Goal: Task Accomplishment & Management: Manage account settings

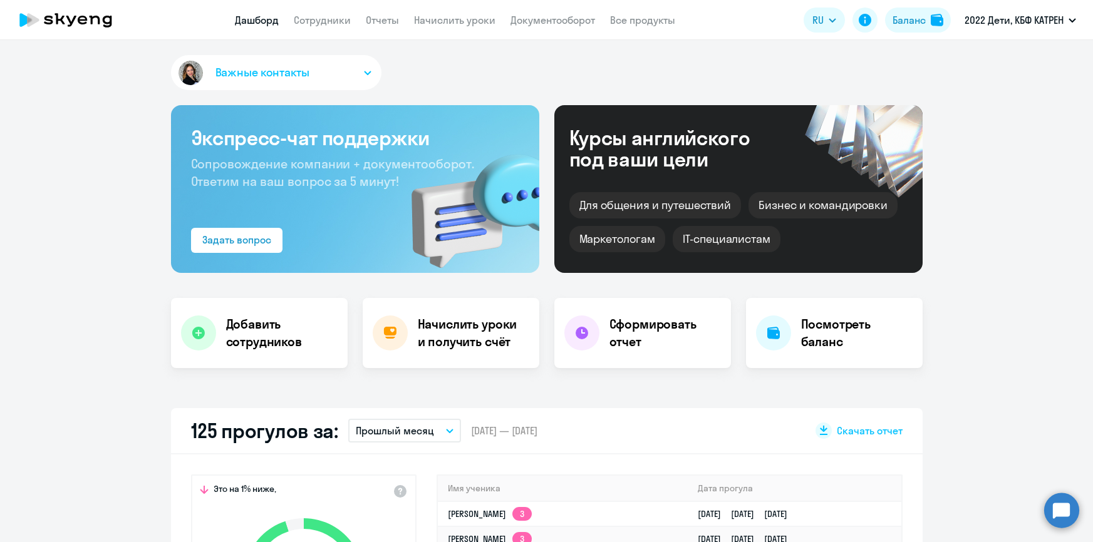
select select "30"
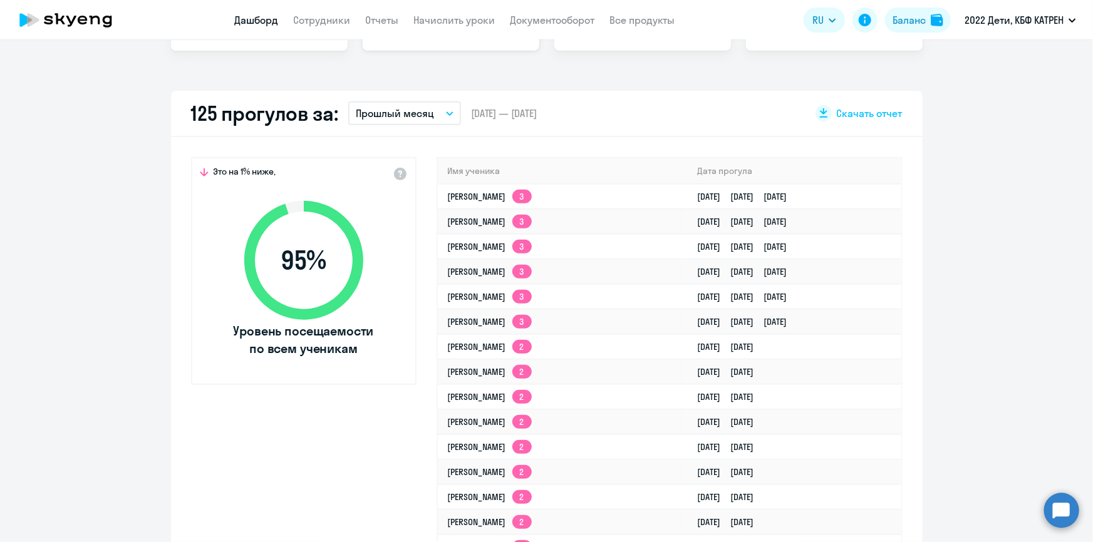
scroll to position [88, 0]
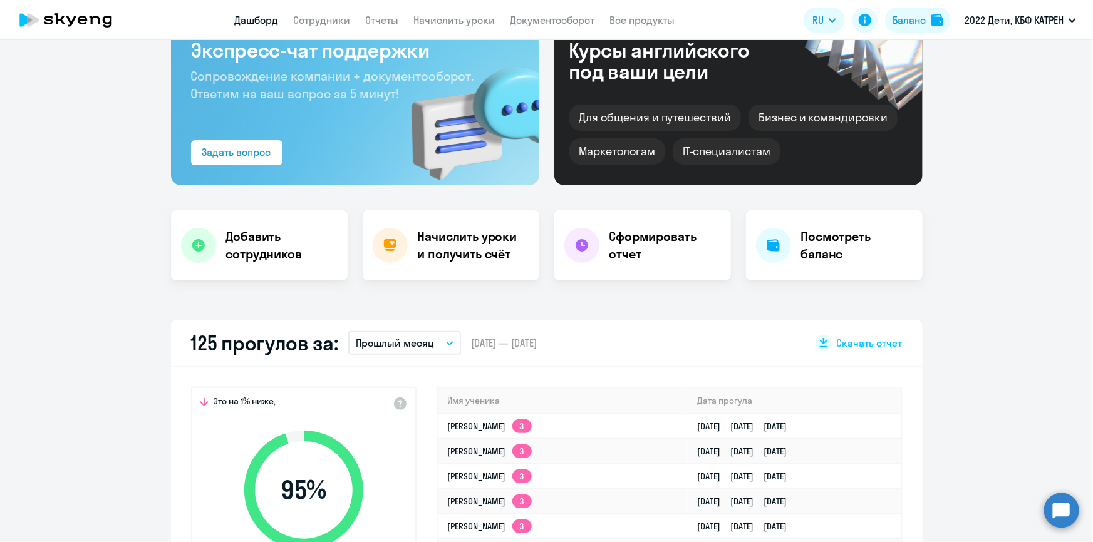
click at [446, 344] on icon "button" at bounding box center [450, 343] width 8 height 4
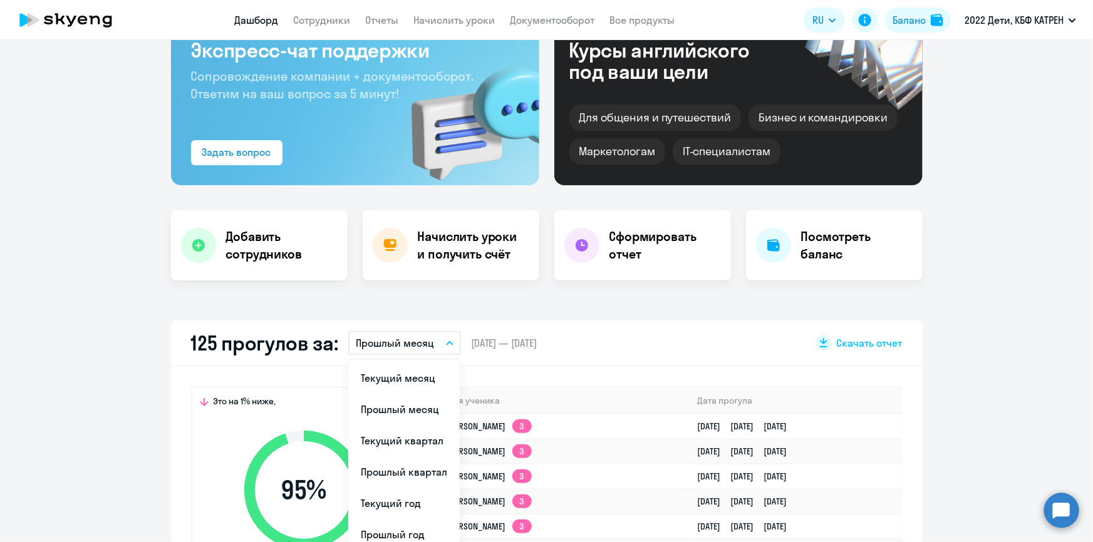
click at [401, 378] on li "Текущий месяц" at bounding box center [403, 377] width 111 height 31
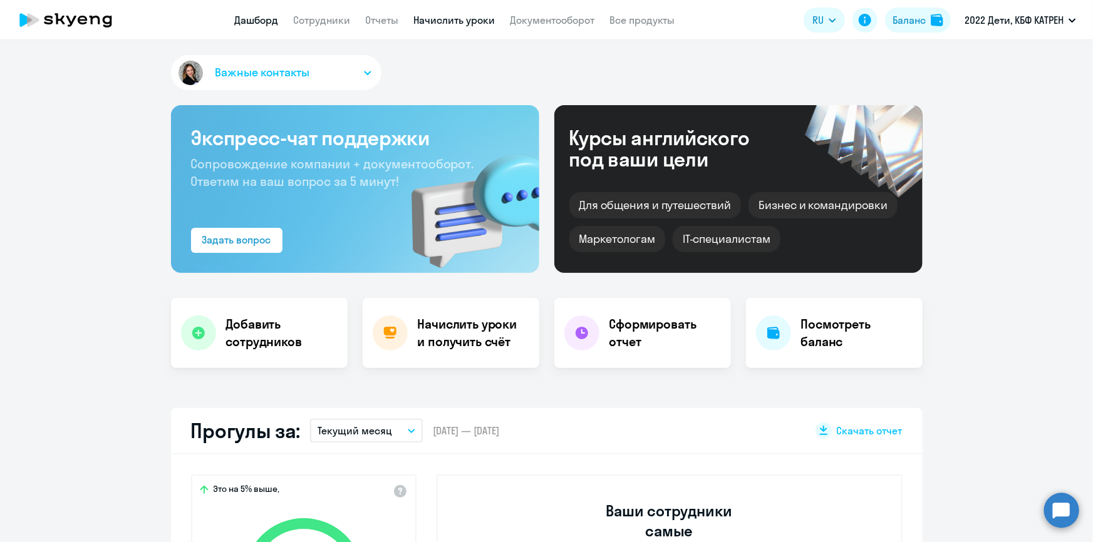
click at [433, 21] on link "Начислить уроки" at bounding box center [454, 20] width 81 height 13
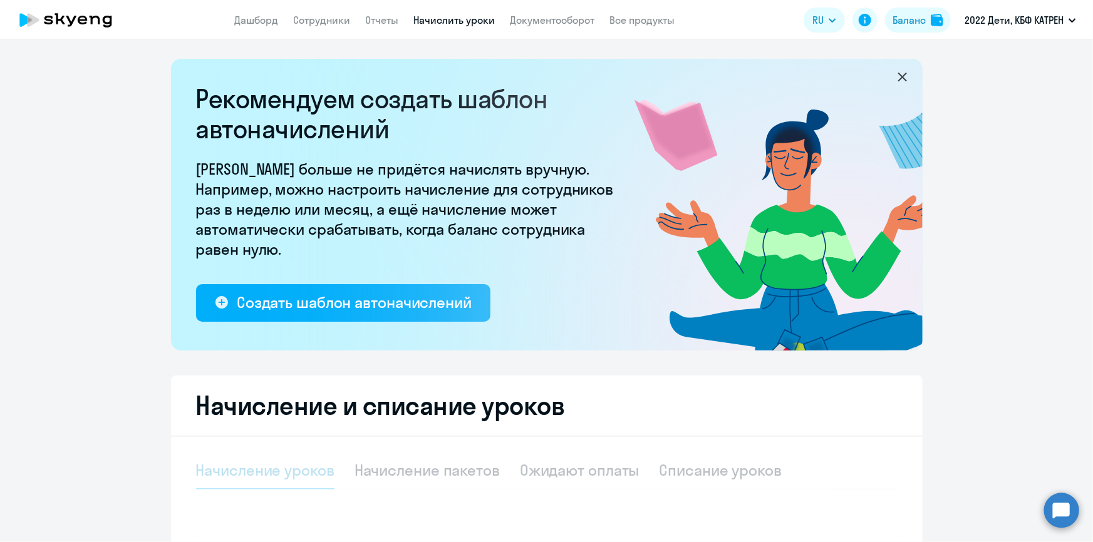
select select "10"
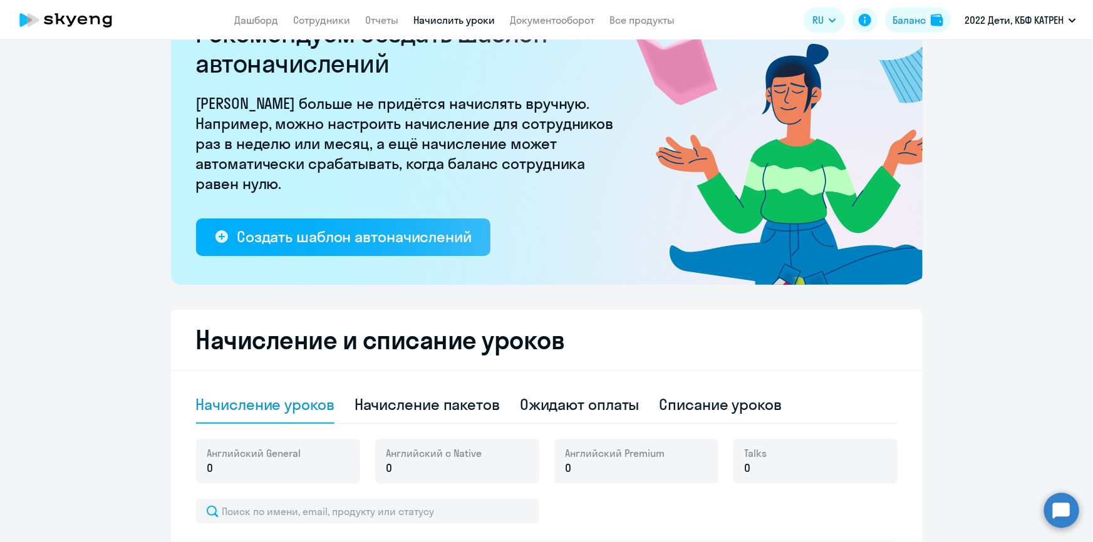
scroll to position [170, 0]
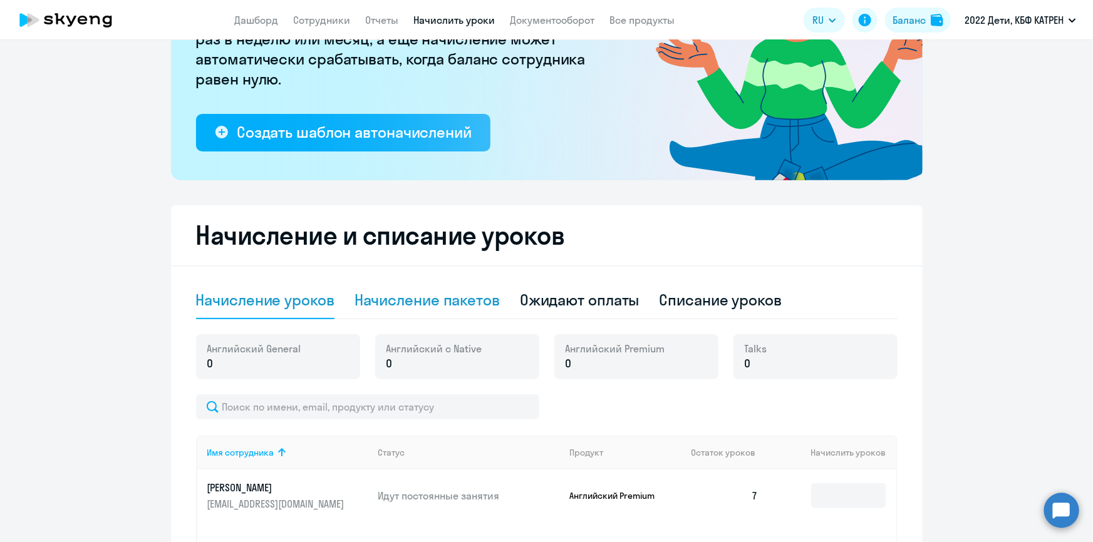
click at [451, 300] on div "Начисление пакетов" at bounding box center [426, 300] width 145 height 20
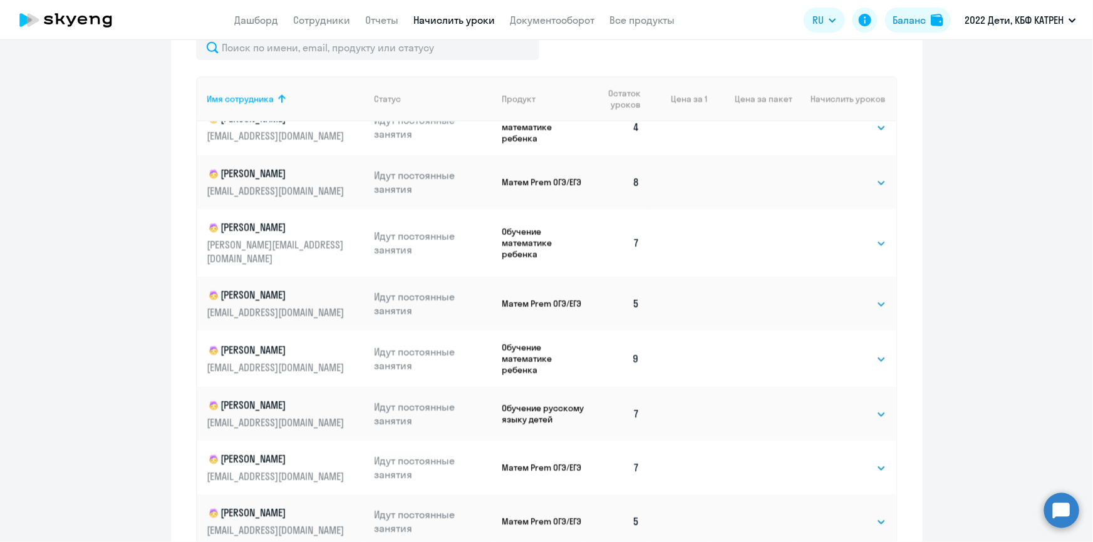
scroll to position [779, 0]
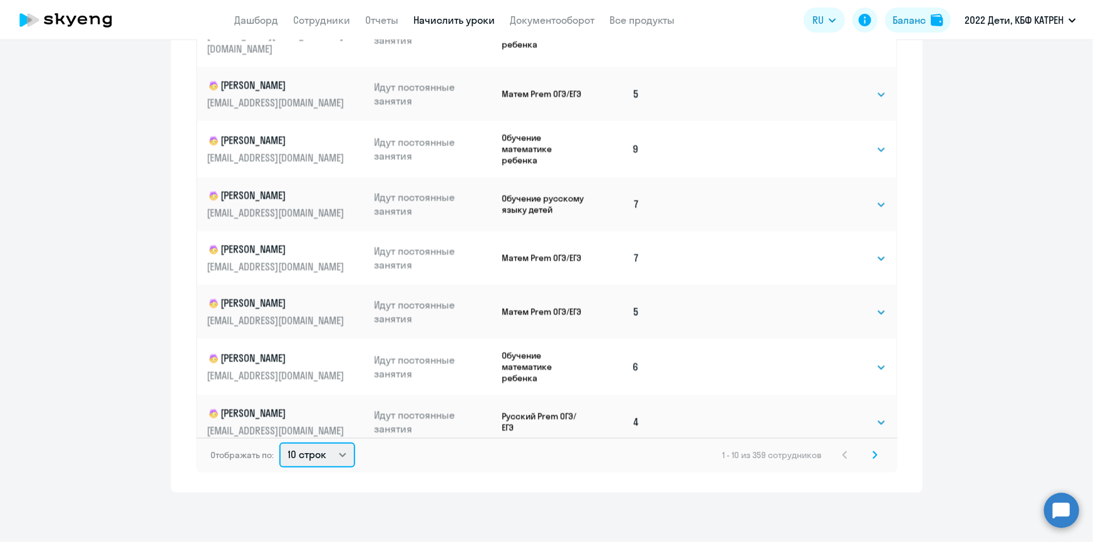
click at [337, 456] on select "10 строк 30 строк 50 строк" at bounding box center [317, 455] width 76 height 25
select select "50"
click at [279, 443] on select "10 строк 30 строк 50 строк" at bounding box center [317, 455] width 76 height 25
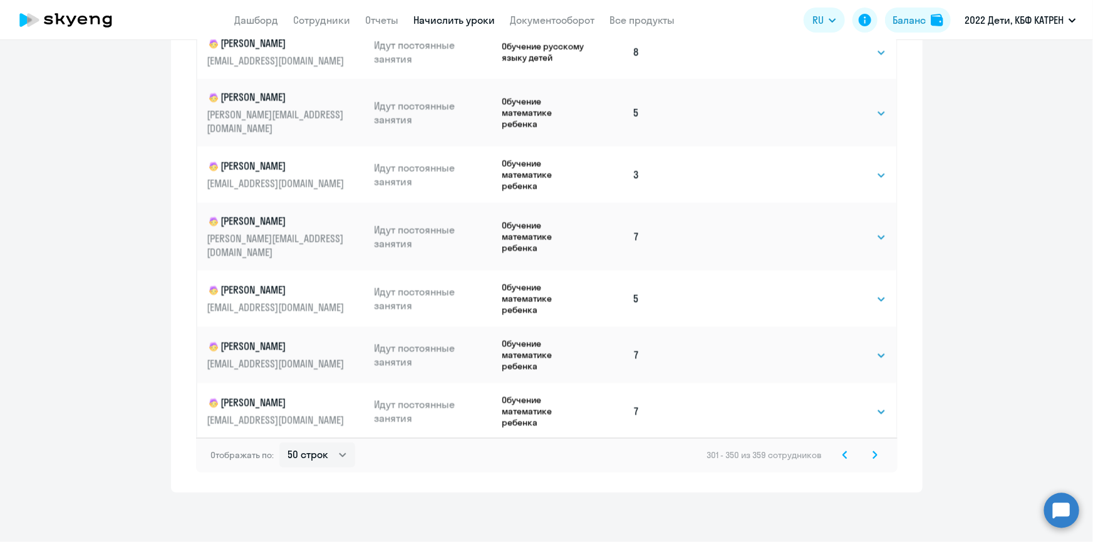
click at [837, 456] on svg-icon at bounding box center [844, 455] width 15 height 15
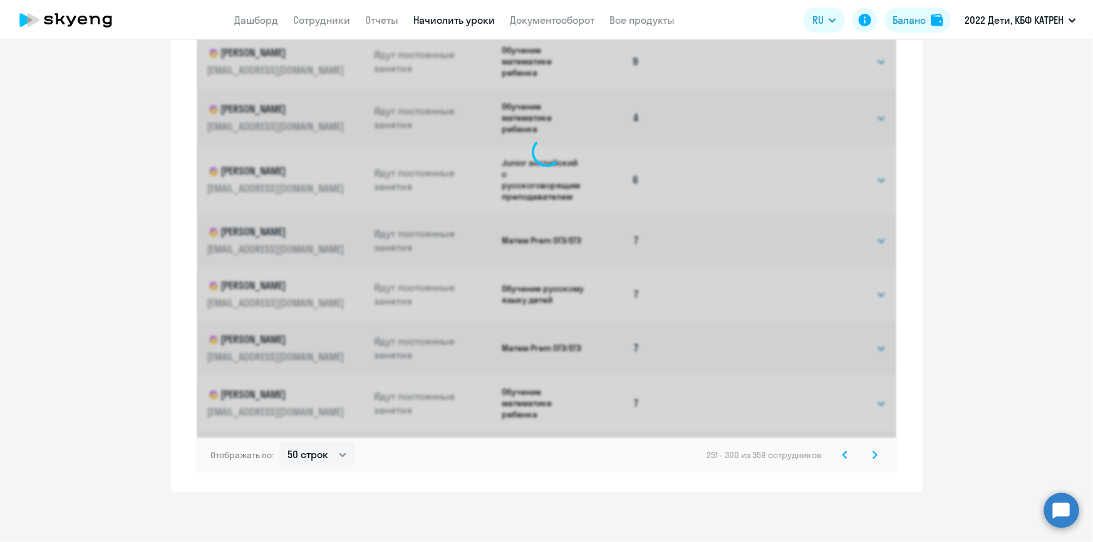
click at [837, 456] on svg-icon at bounding box center [844, 455] width 15 height 15
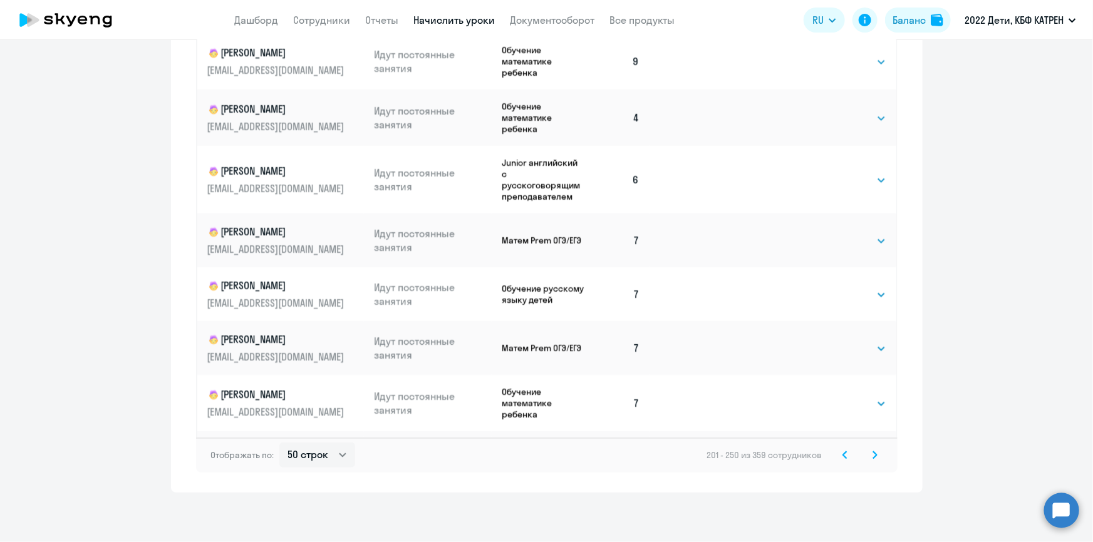
click at [842, 456] on icon at bounding box center [844, 455] width 5 height 9
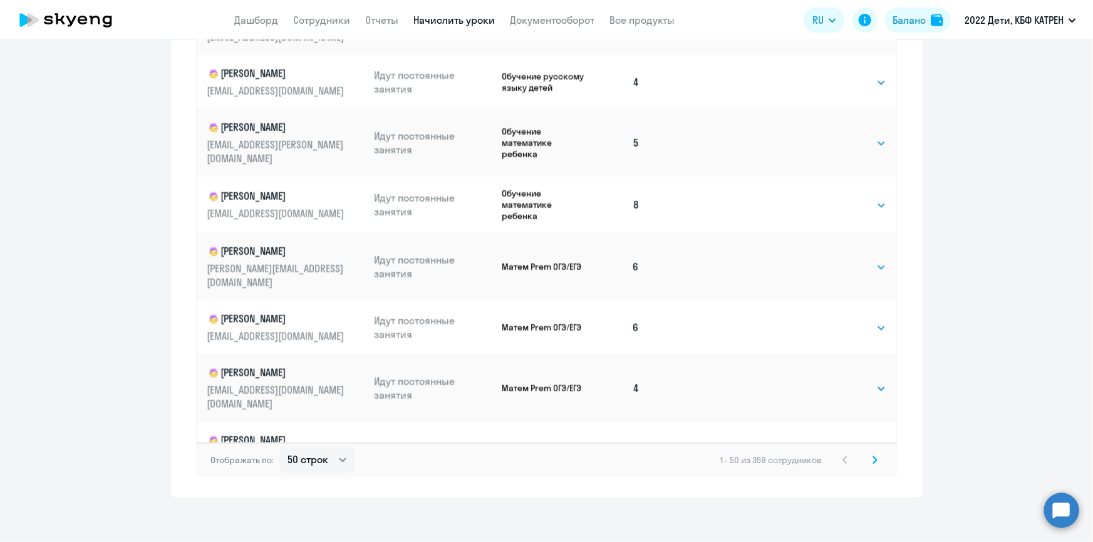
scroll to position [779, 0]
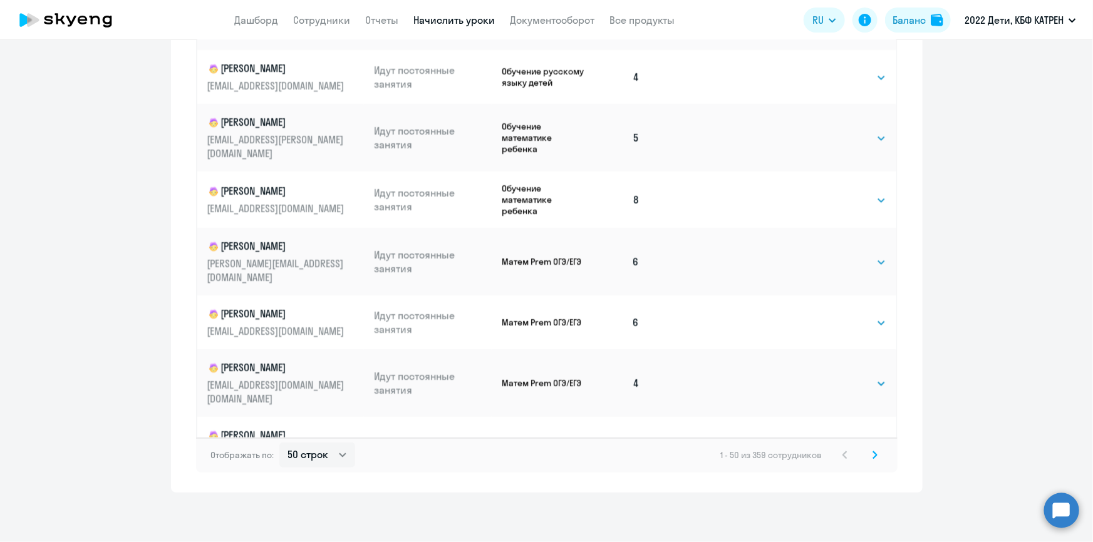
click at [872, 452] on icon at bounding box center [874, 455] width 5 height 9
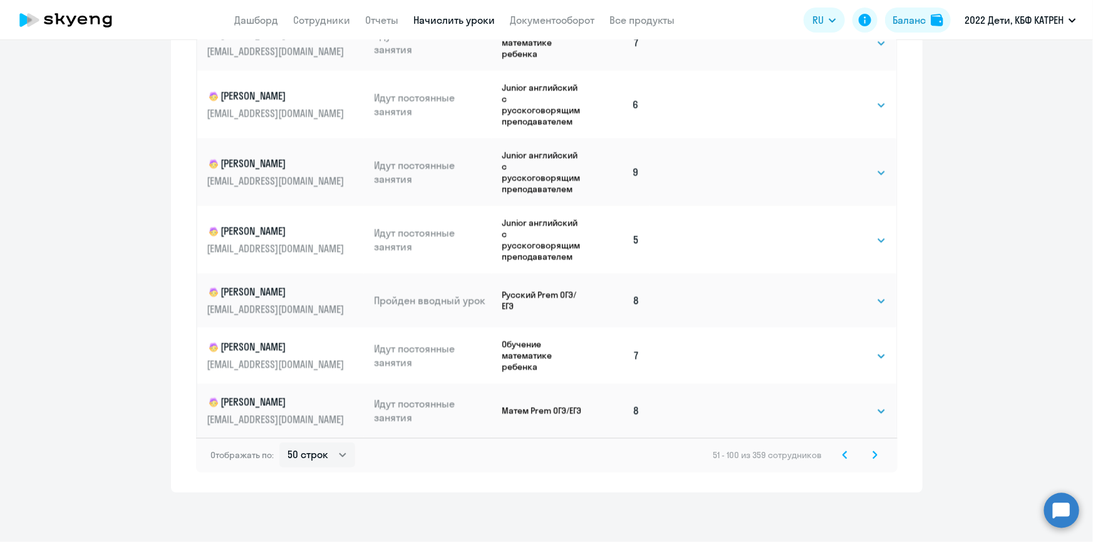
click at [873, 453] on icon at bounding box center [875, 454] width 4 height 7
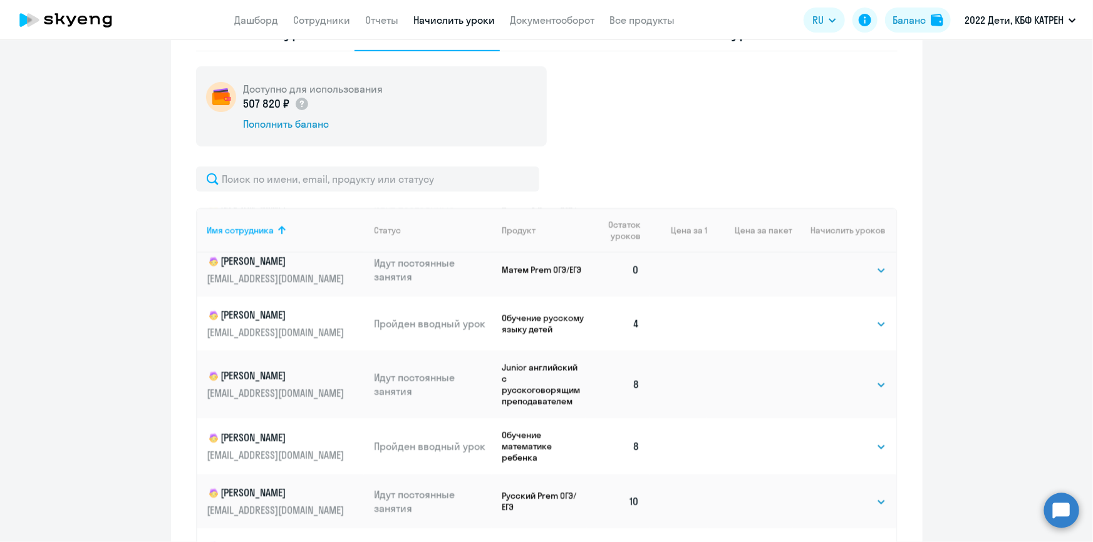
scroll to position [227, 0]
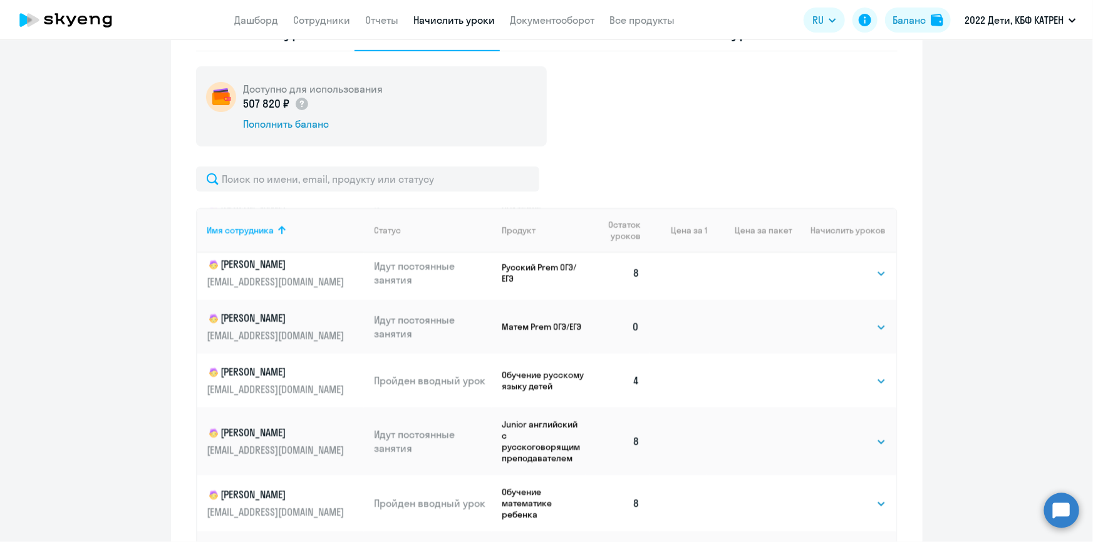
click at [239, 321] on p "Ильницкая Регина Степановна" at bounding box center [277, 318] width 140 height 15
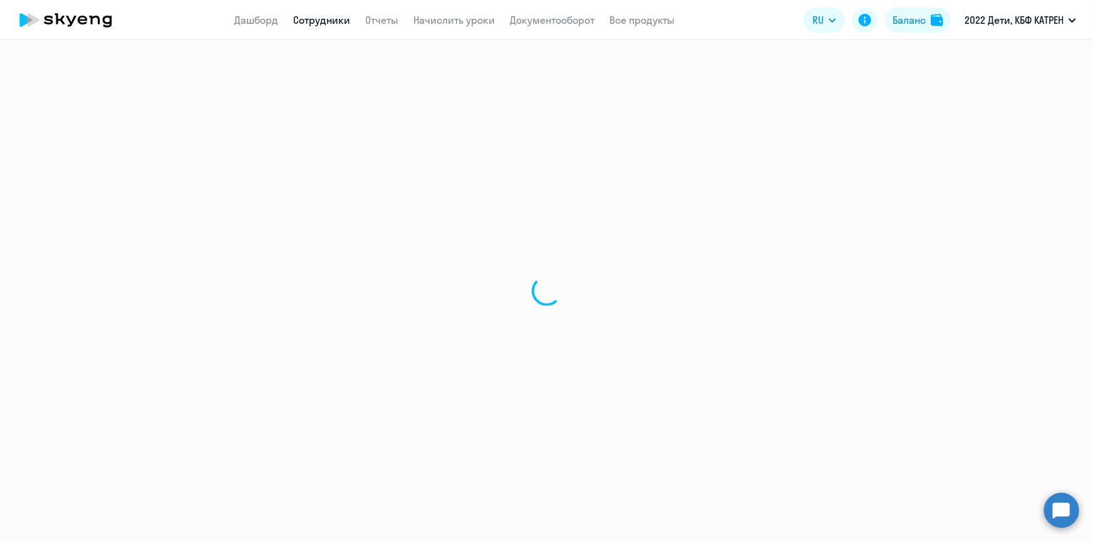
select select "math"
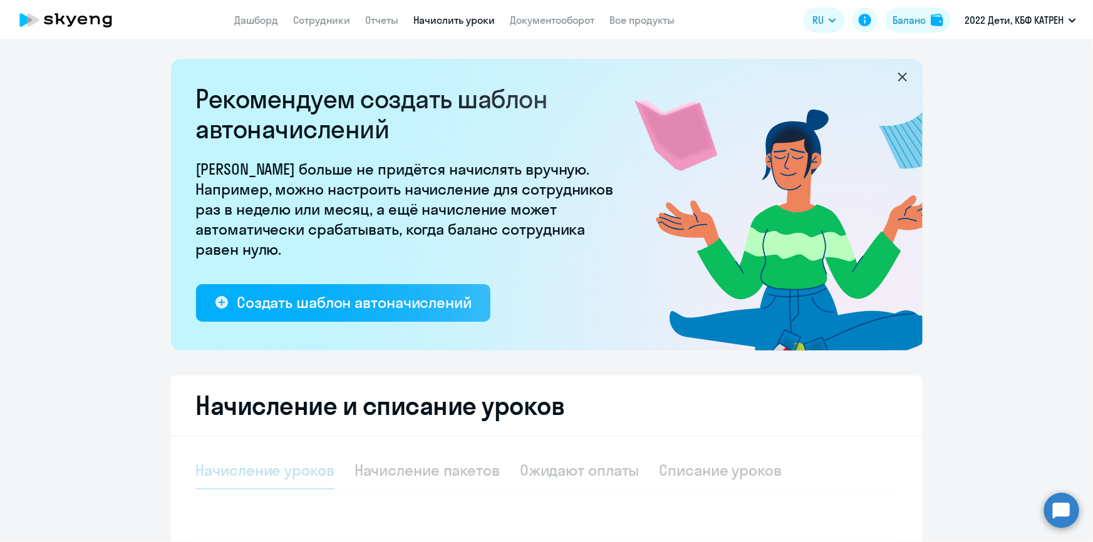
select select "10"
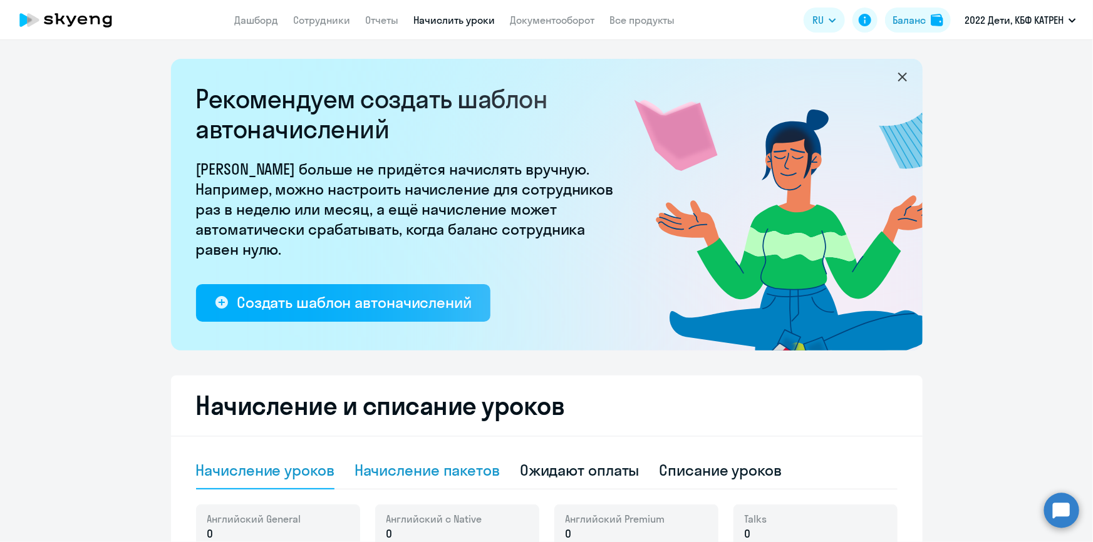
click at [446, 472] on div "Начисление пакетов" at bounding box center [426, 470] width 145 height 20
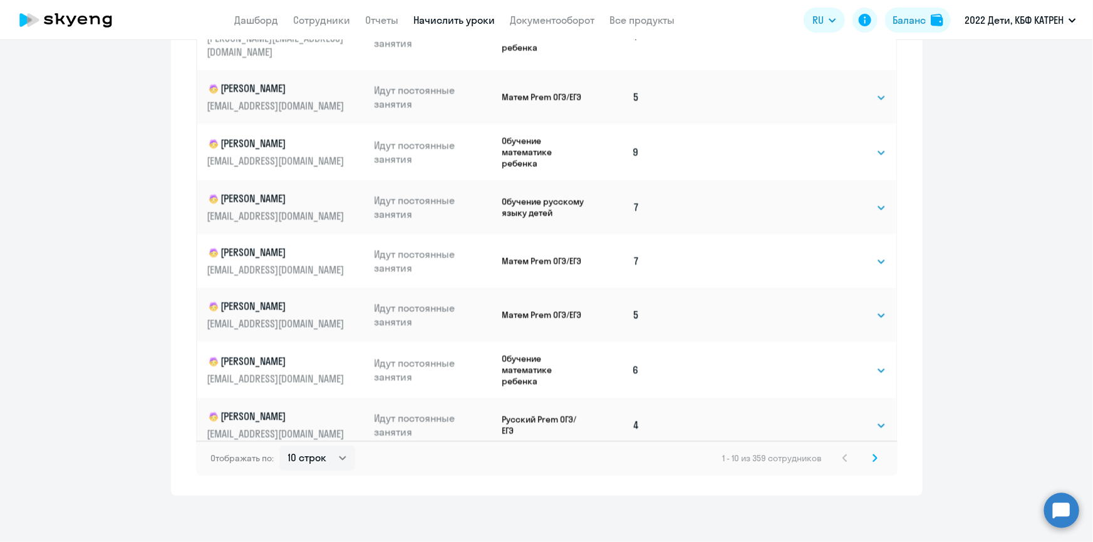
scroll to position [779, 0]
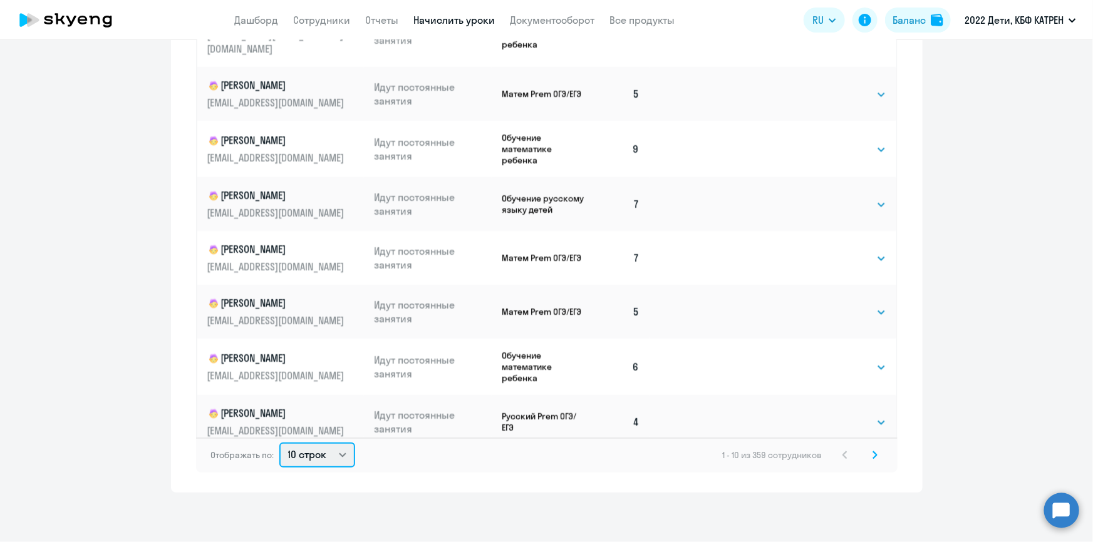
click at [339, 453] on select "10 строк 30 строк 50 строк" at bounding box center [317, 455] width 76 height 25
select select "50"
click at [279, 443] on select "10 строк 30 строк 50 строк" at bounding box center [317, 455] width 76 height 25
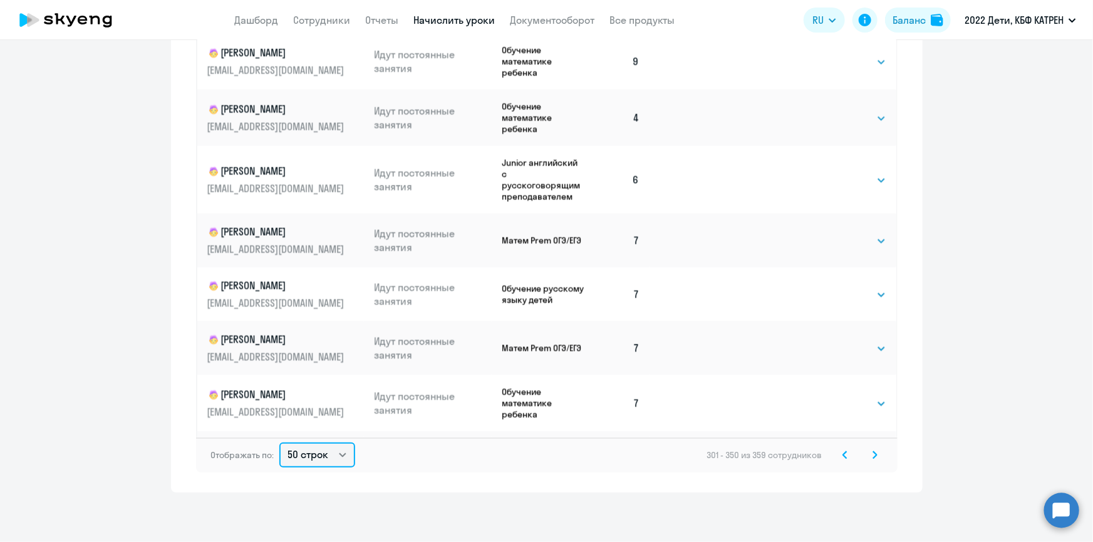
scroll to position [231, 0]
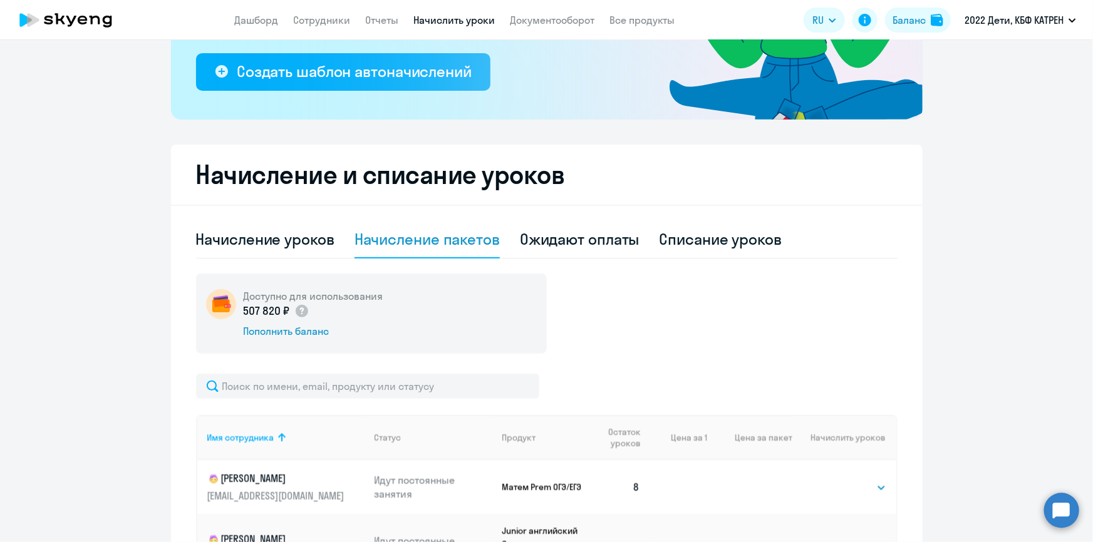
click at [840, 455] on th "Начислить уроков" at bounding box center [843, 437] width 103 height 45
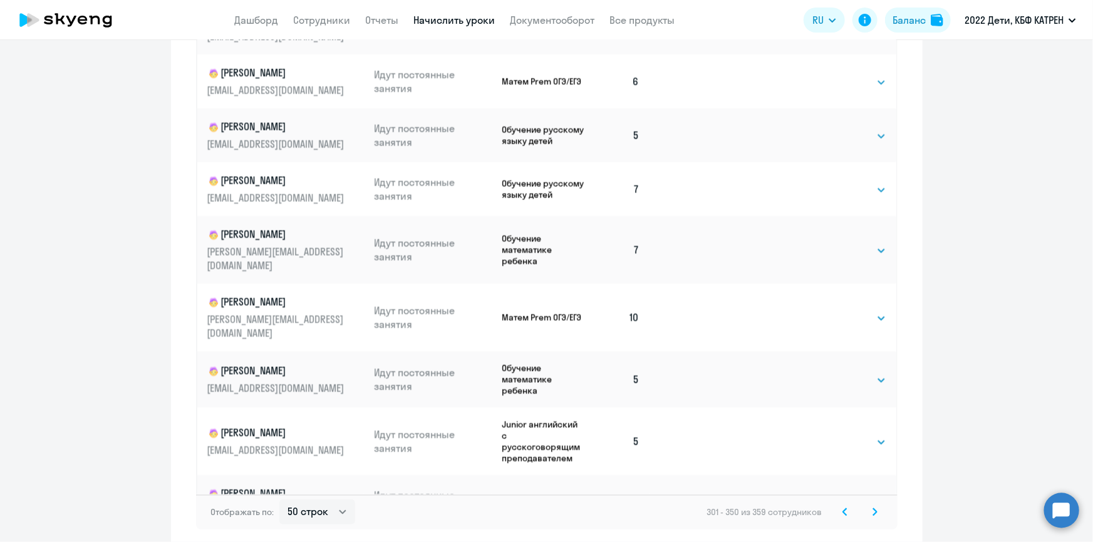
scroll to position [779, 0]
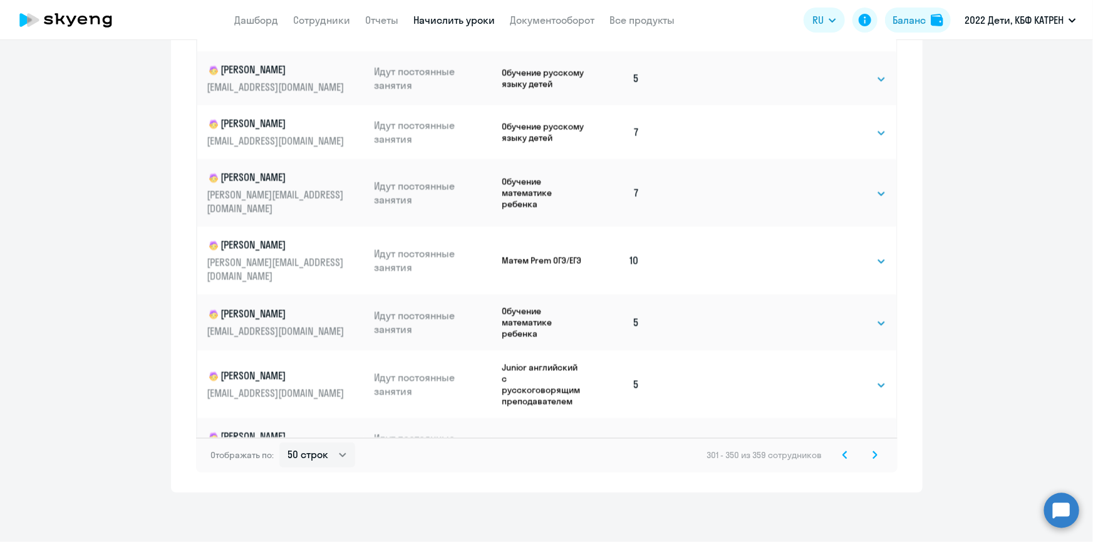
click at [837, 455] on svg-icon at bounding box center [844, 455] width 15 height 15
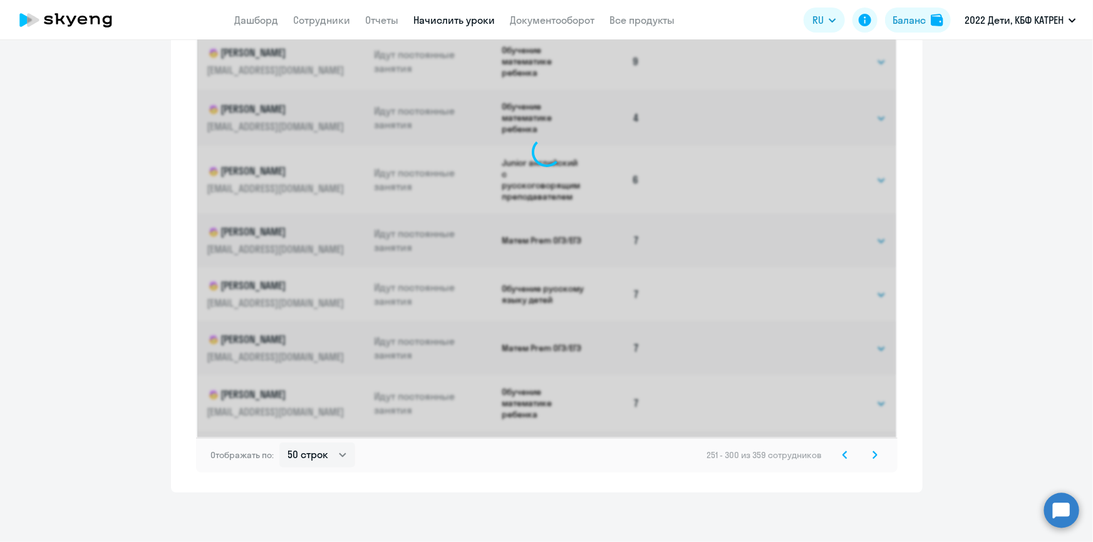
click at [843, 456] on icon at bounding box center [845, 454] width 4 height 7
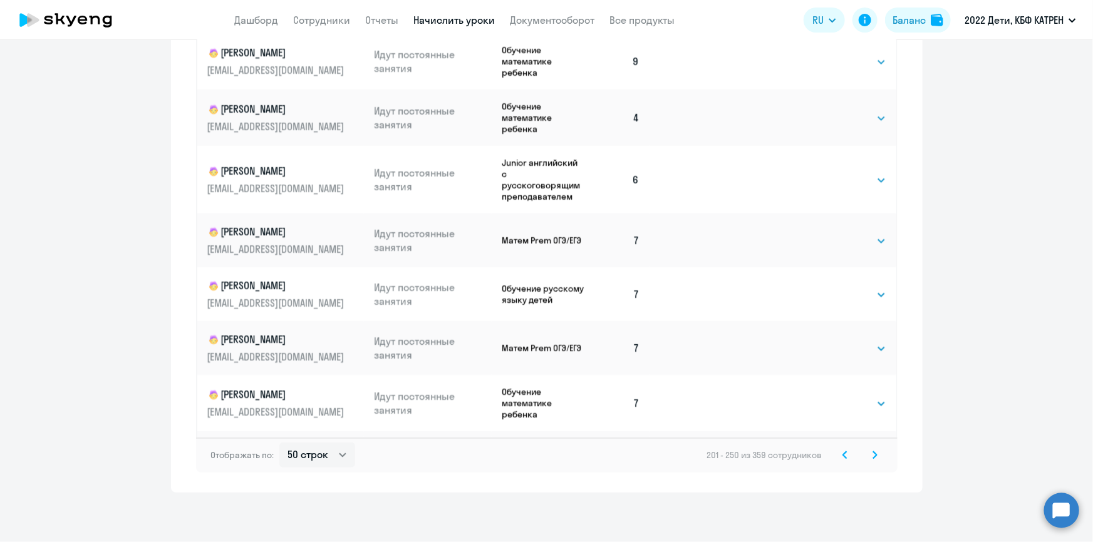
click at [843, 456] on icon at bounding box center [845, 454] width 4 height 7
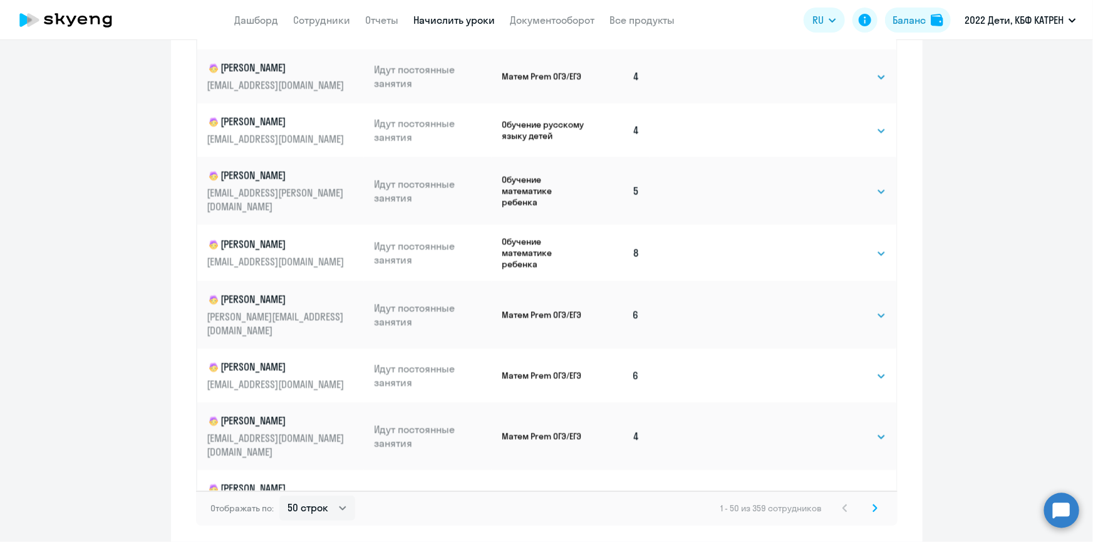
scroll to position [779, 0]
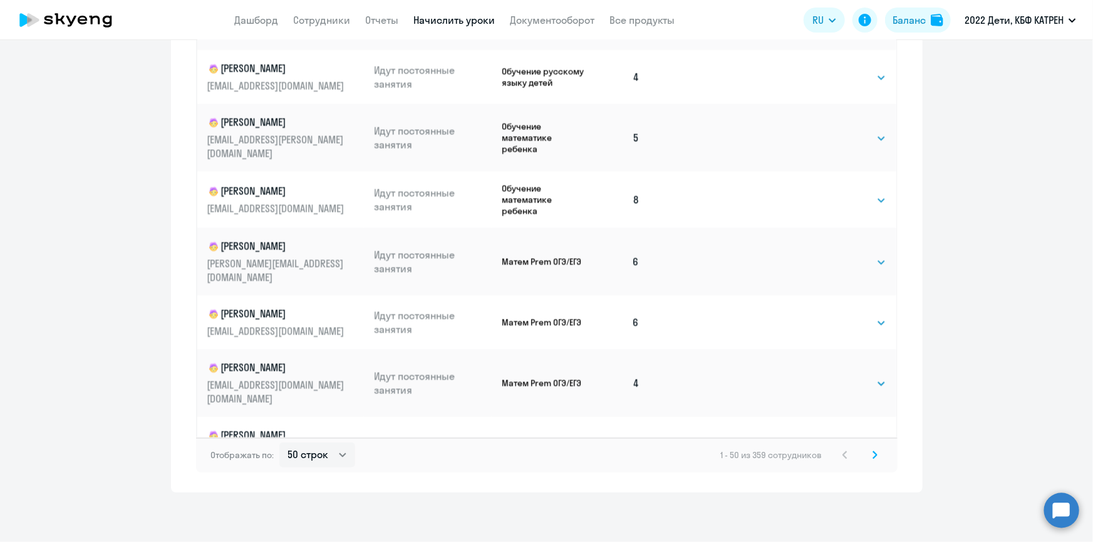
click at [867, 458] on svg-icon at bounding box center [874, 455] width 15 height 15
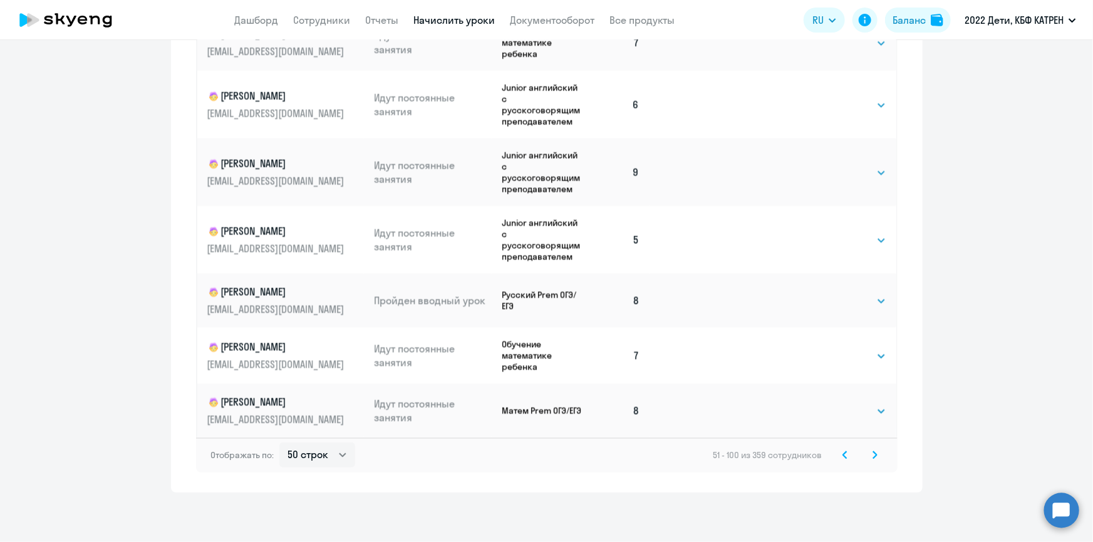
click at [872, 453] on icon at bounding box center [874, 455] width 5 height 9
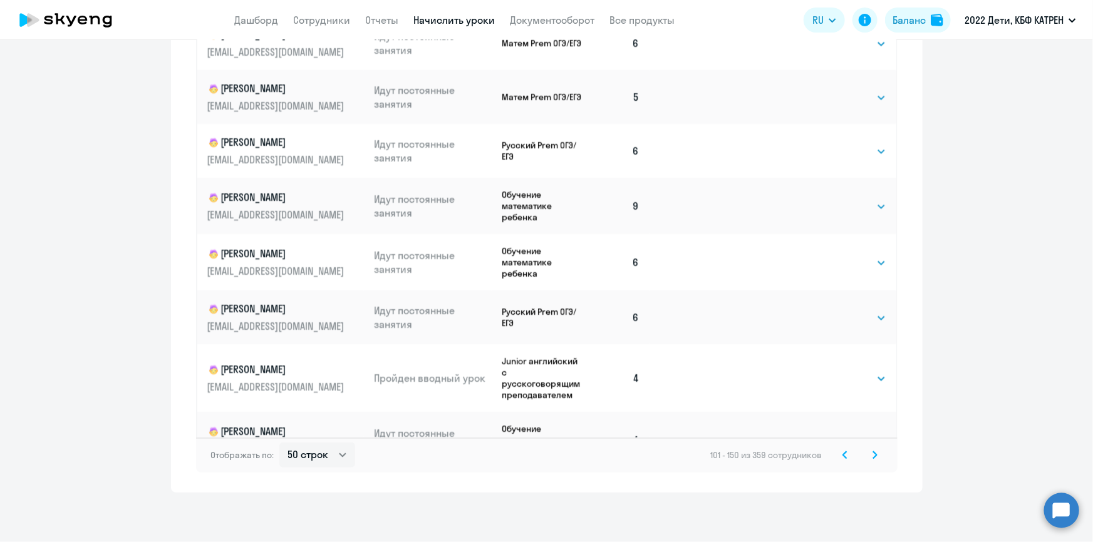
click at [872, 453] on icon at bounding box center [874, 455] width 5 height 9
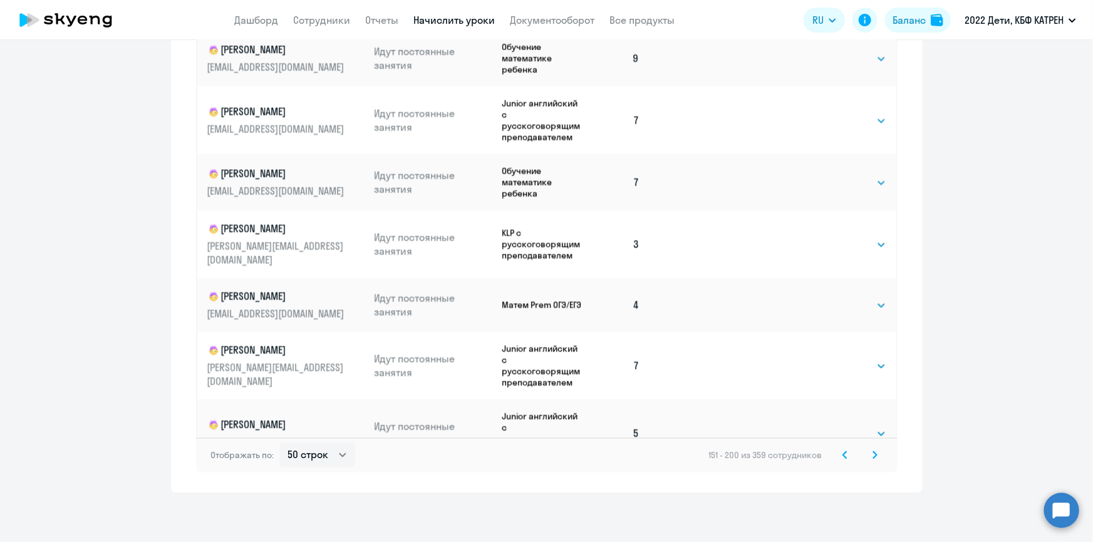
click at [872, 453] on icon at bounding box center [874, 455] width 5 height 9
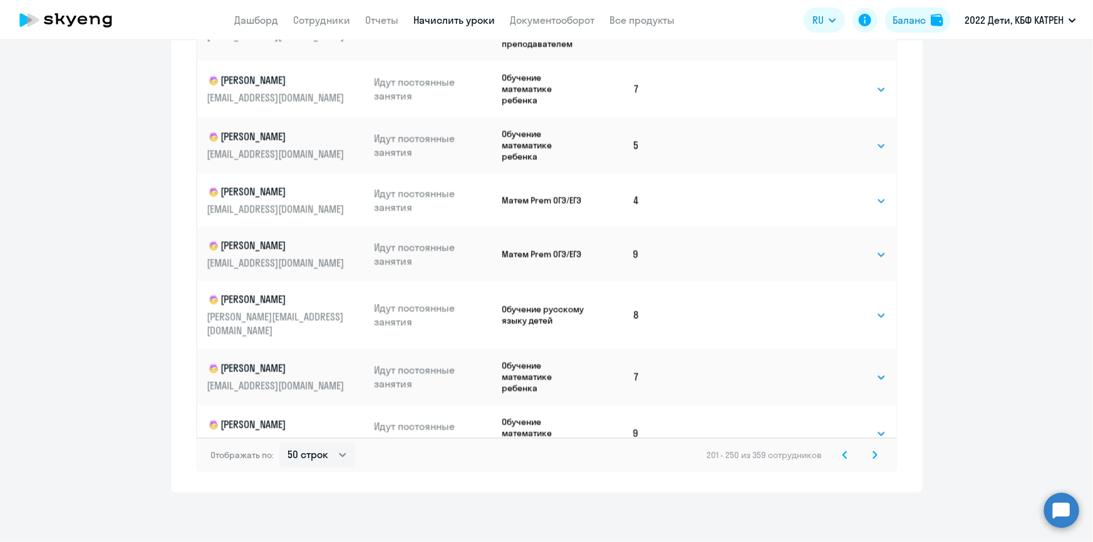
scroll to position [2374, 0]
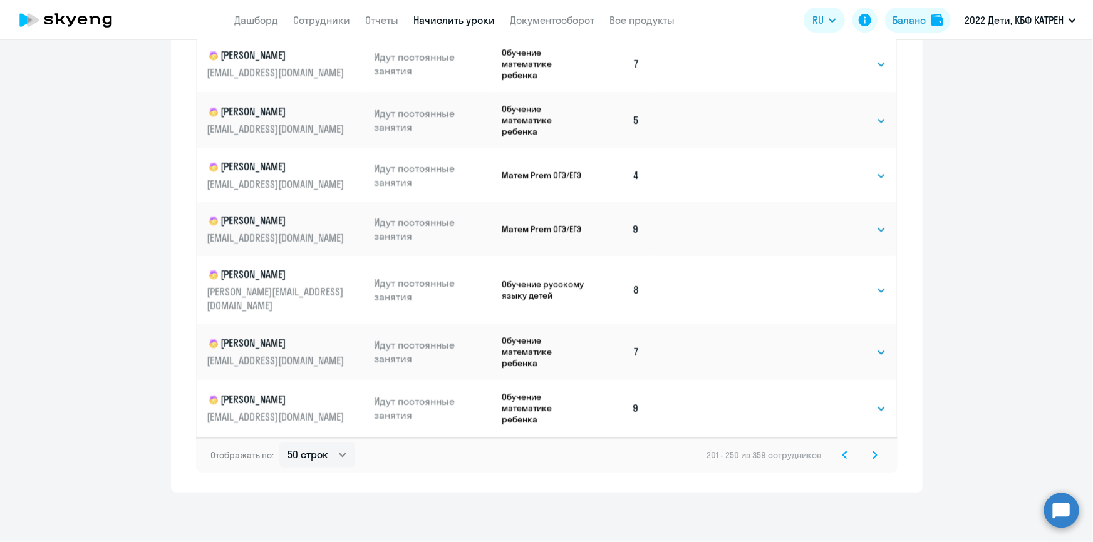
click at [873, 457] on icon at bounding box center [875, 454] width 4 height 7
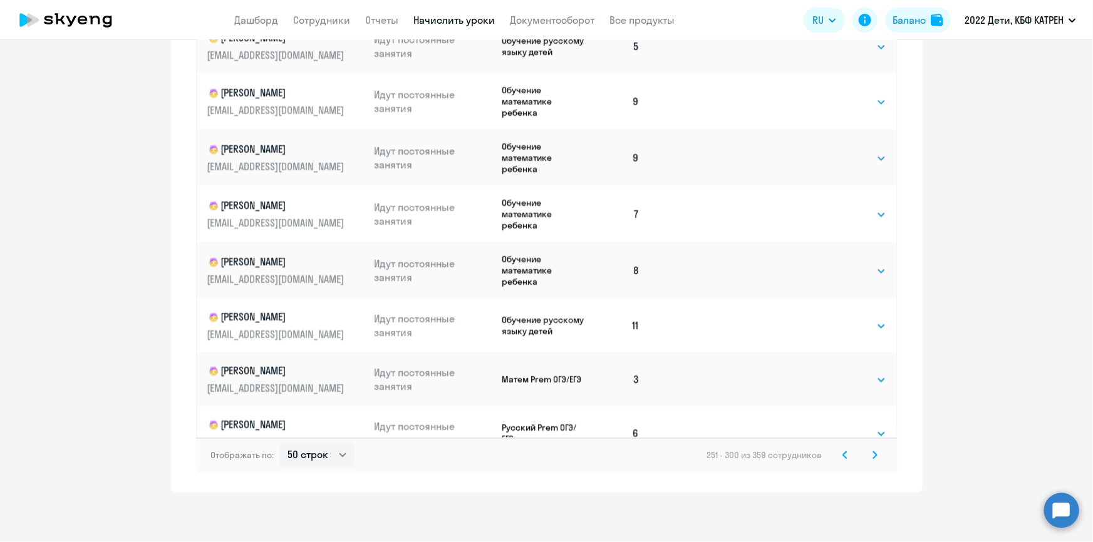
scroll to position [2398, 0]
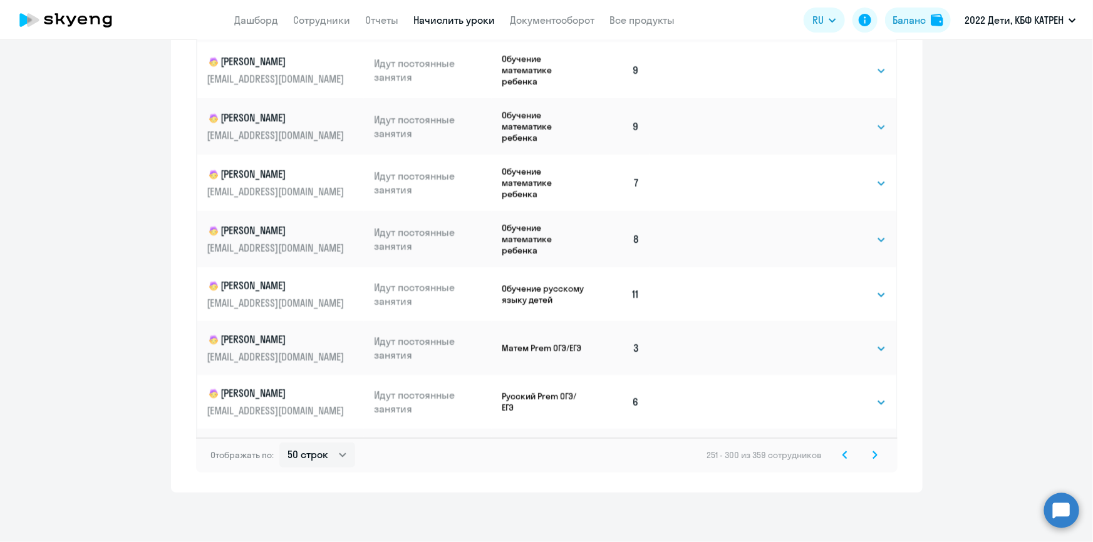
click at [877, 455] on svg-icon at bounding box center [874, 455] width 15 height 15
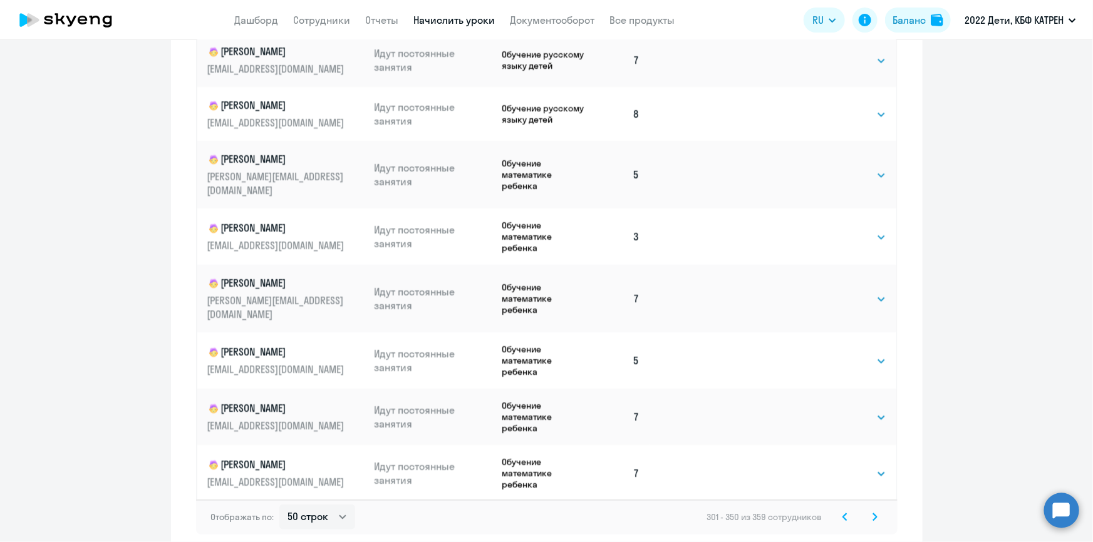
scroll to position [779, 0]
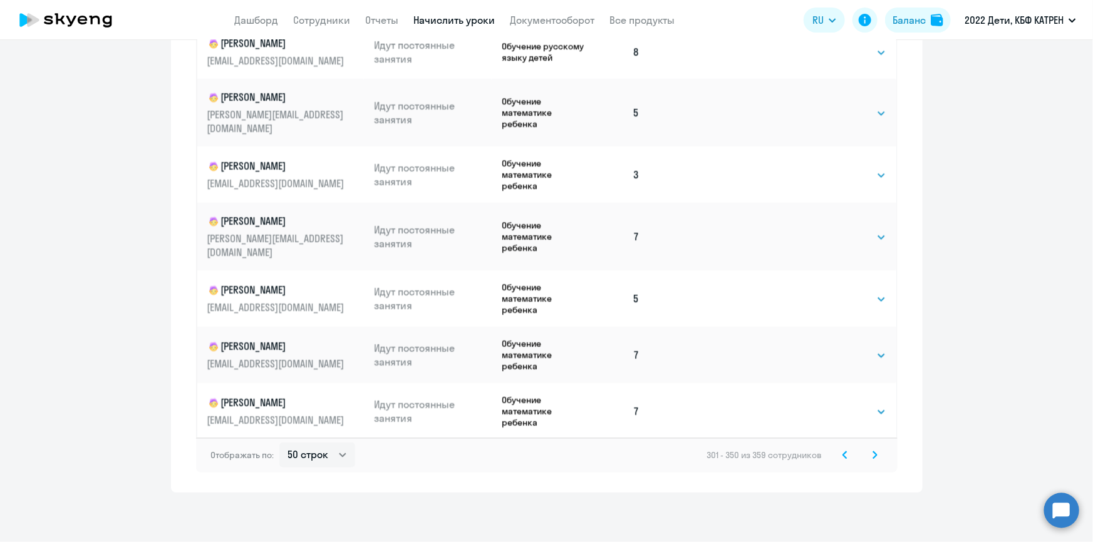
click at [872, 455] on icon at bounding box center [874, 455] width 5 height 9
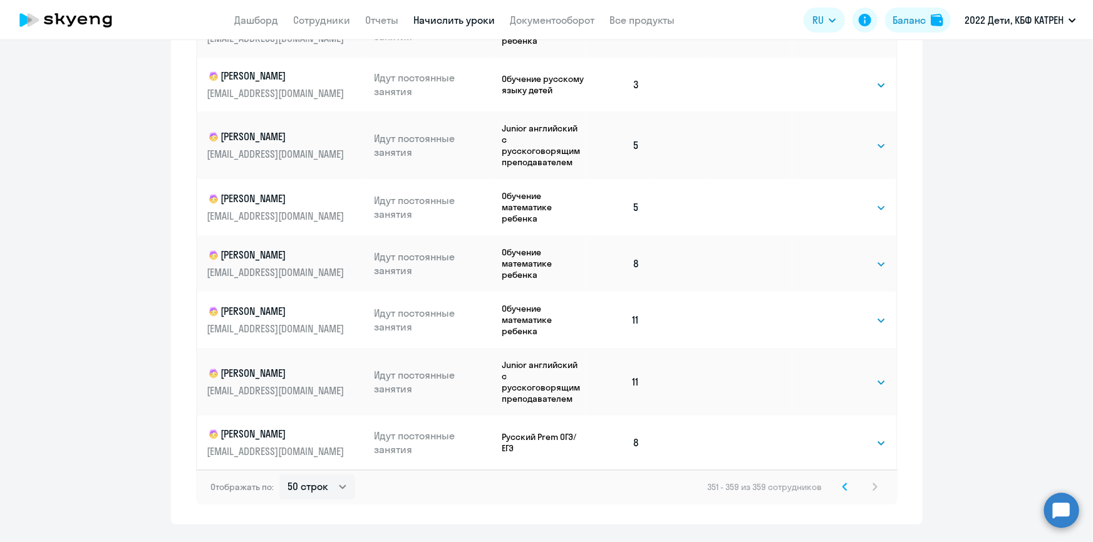
scroll to position [774, 0]
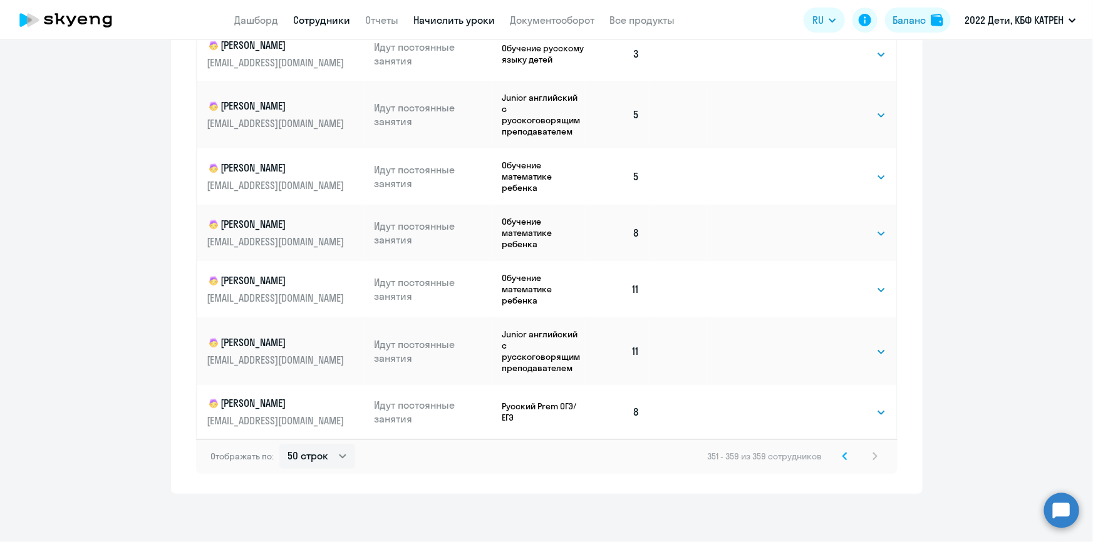
click at [307, 23] on link "Сотрудники" at bounding box center [322, 20] width 57 height 13
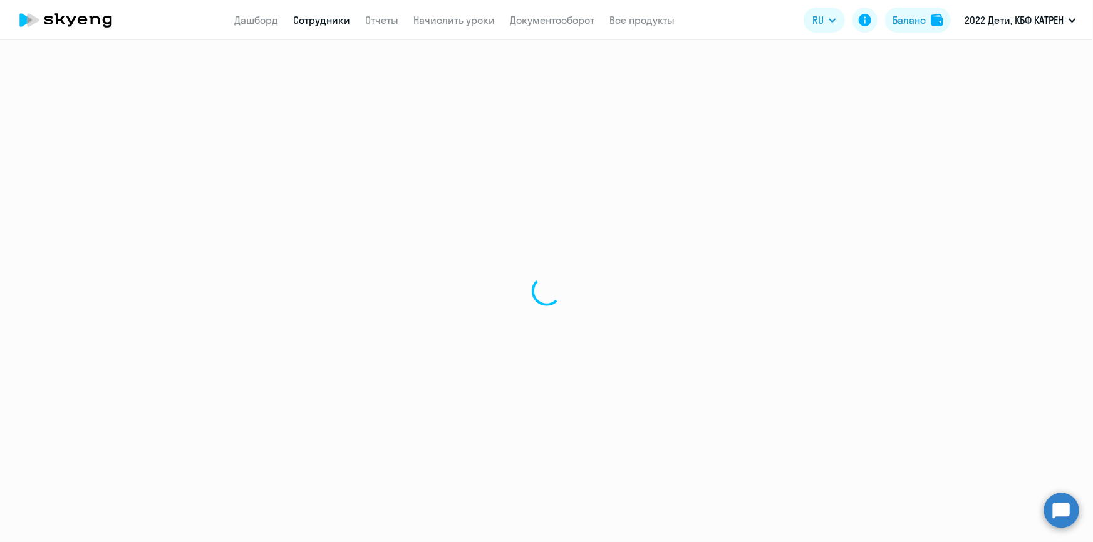
select select "30"
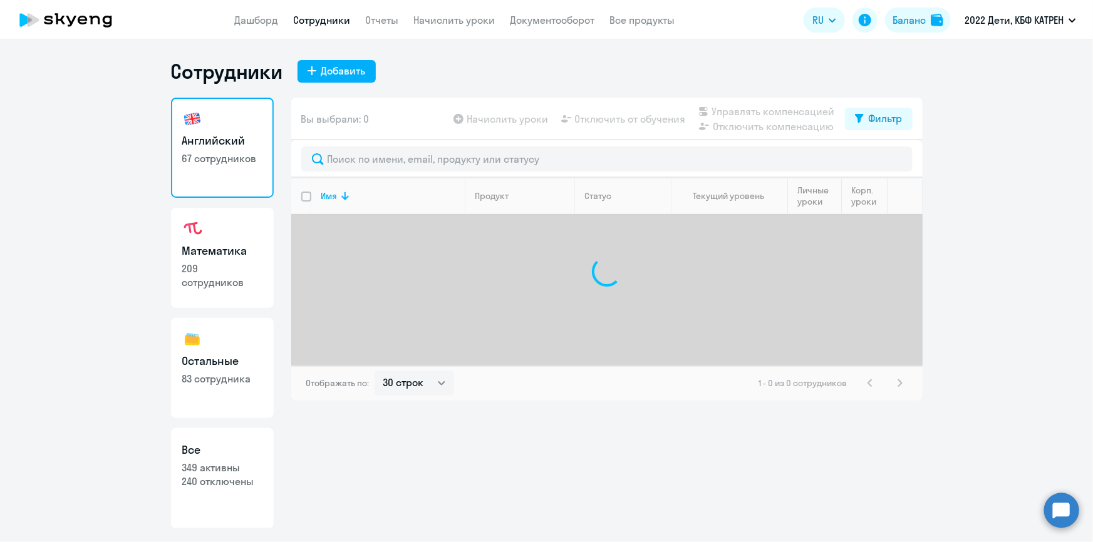
click at [232, 455] on h3 "Все" at bounding box center [222, 450] width 80 height 16
select select "30"
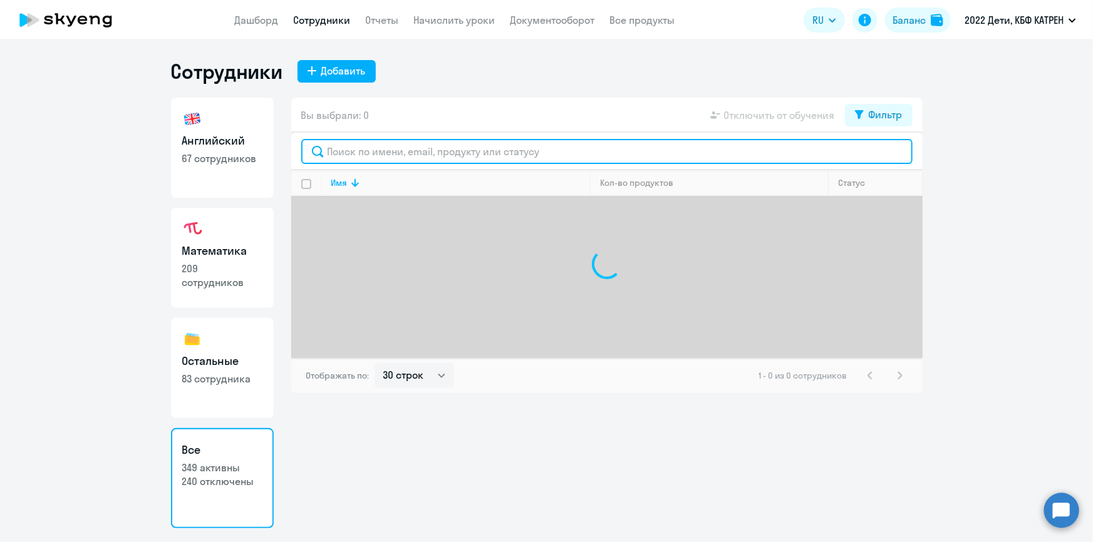
click at [357, 150] on input "text" at bounding box center [606, 151] width 611 height 25
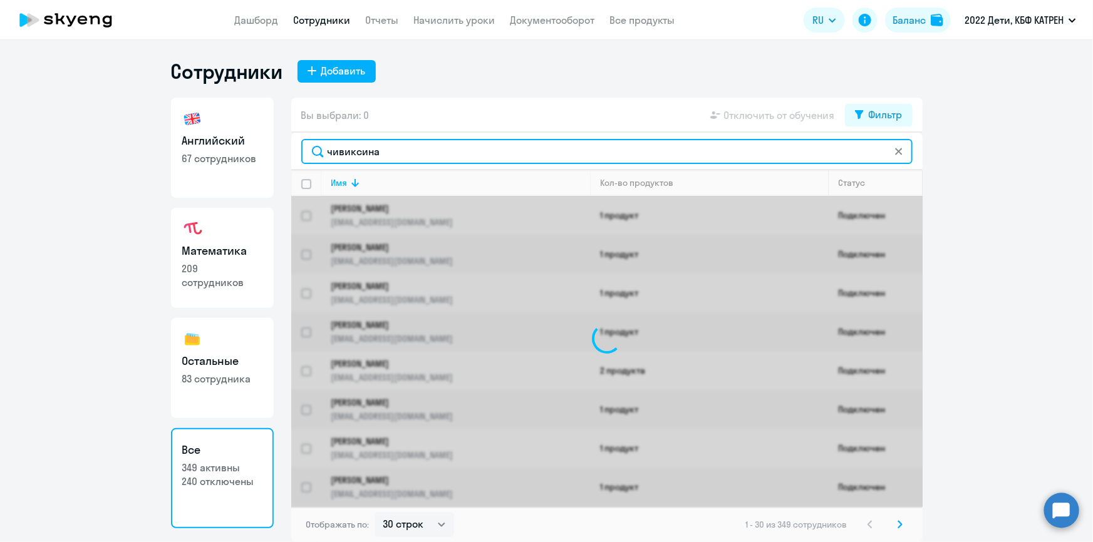
type input "чивиксина"
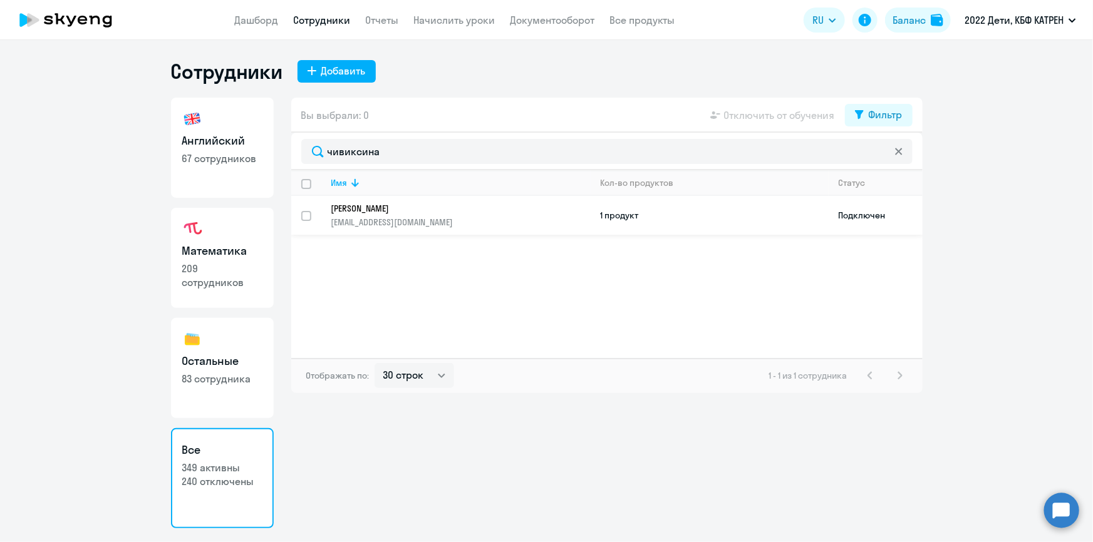
click at [372, 212] on p "Чивиксина Карина Александровна" at bounding box center [452, 208] width 242 height 11
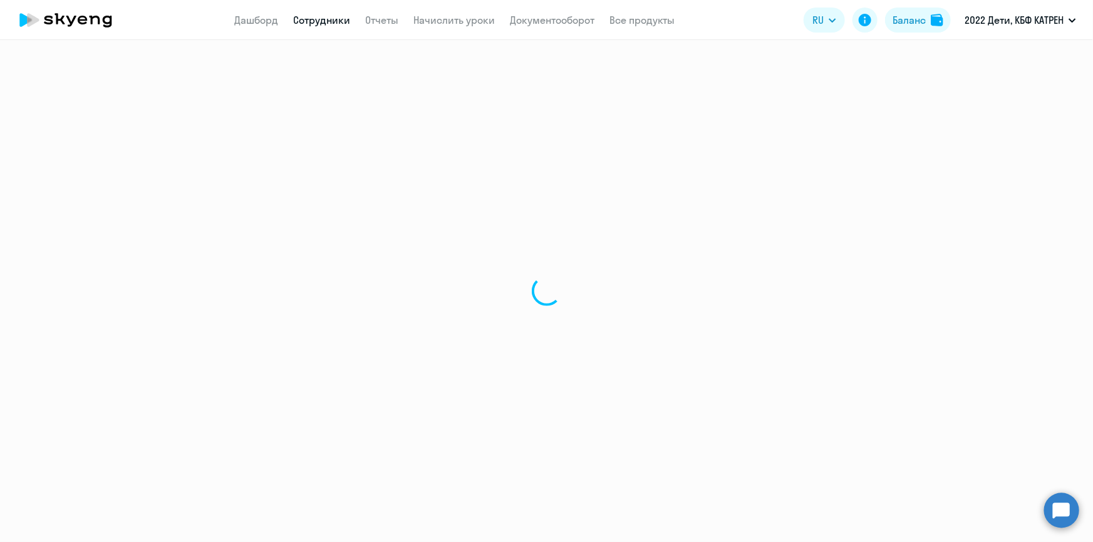
select select "math"
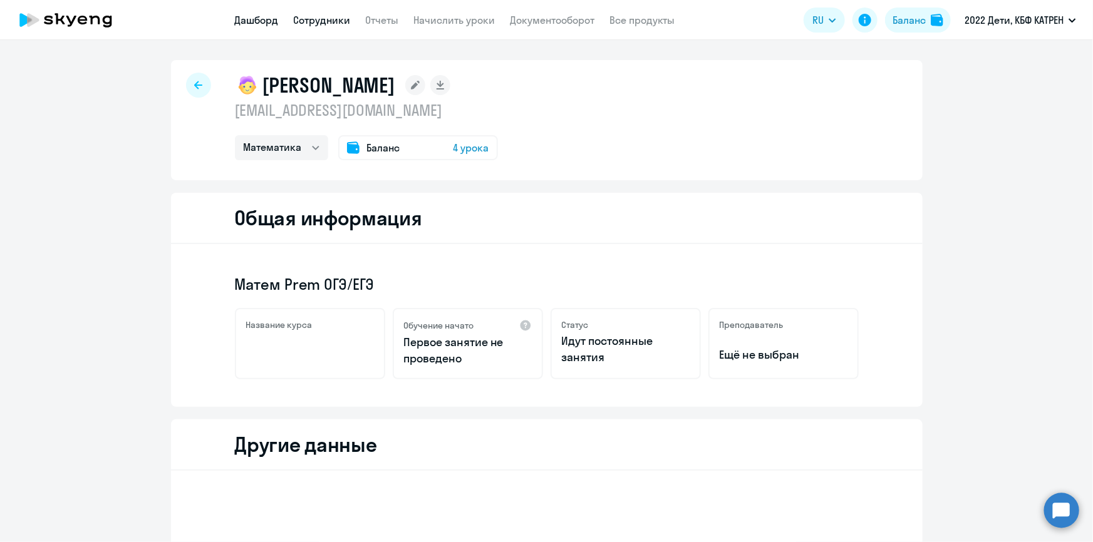
click at [249, 15] on link "Дашборд" at bounding box center [257, 20] width 44 height 13
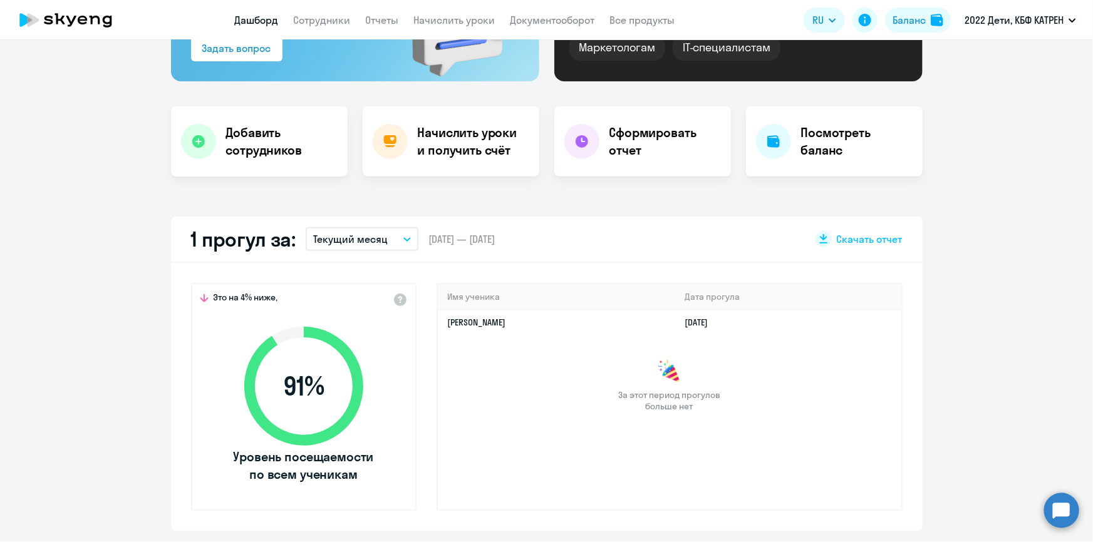
scroll to position [227, 0]
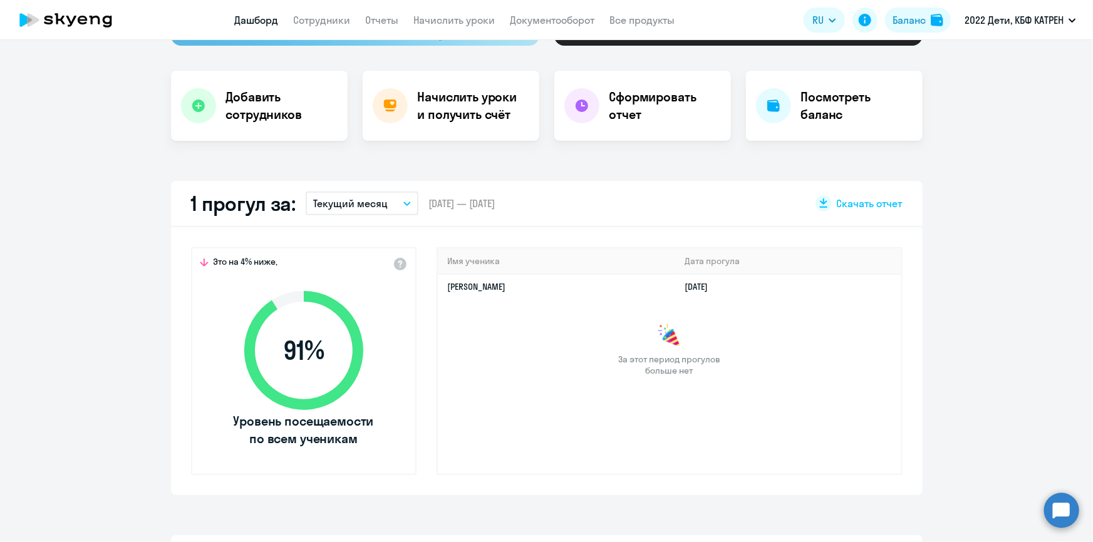
select select "30"
click at [481, 284] on link "Маргарита Перова" at bounding box center [477, 286] width 58 height 11
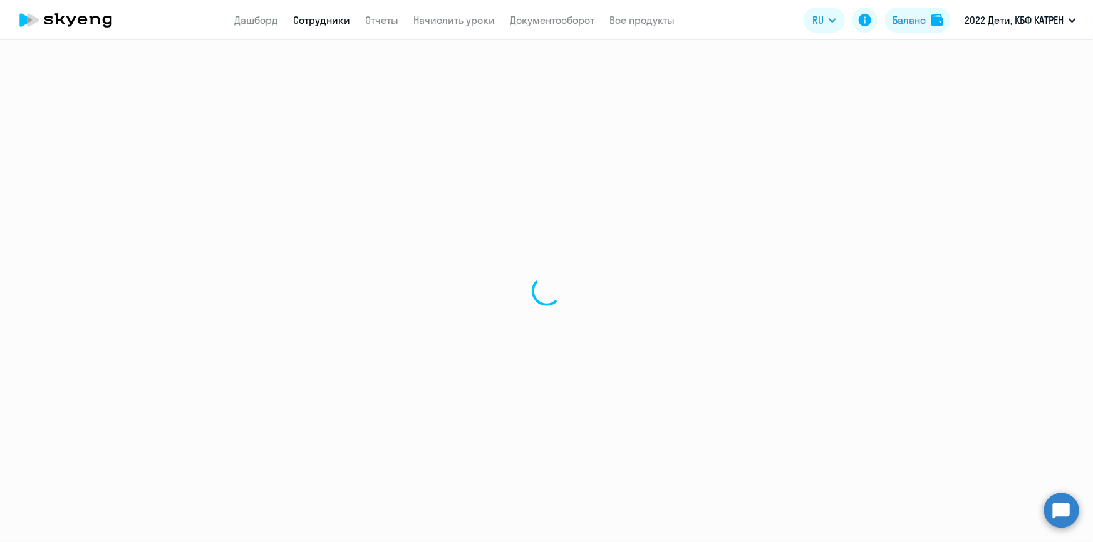
select select "english"
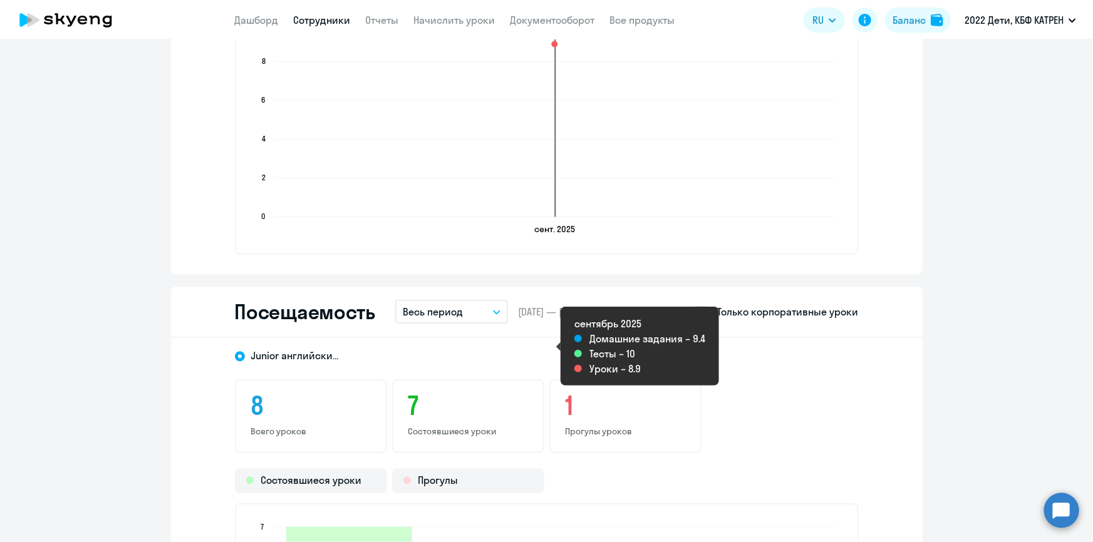
scroll to position [1422, 0]
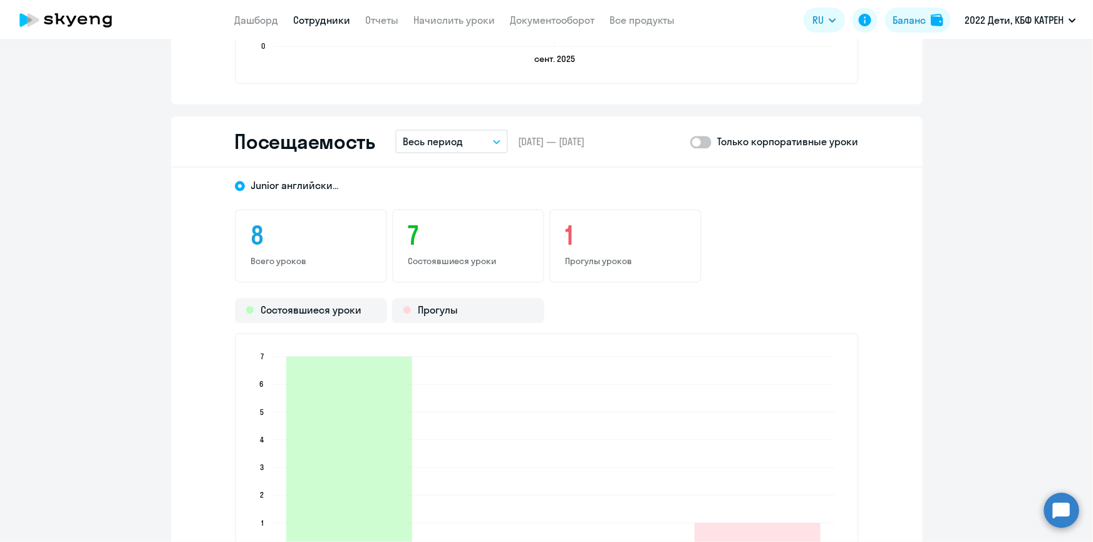
click at [308, 20] on link "Сотрудники" at bounding box center [322, 20] width 57 height 13
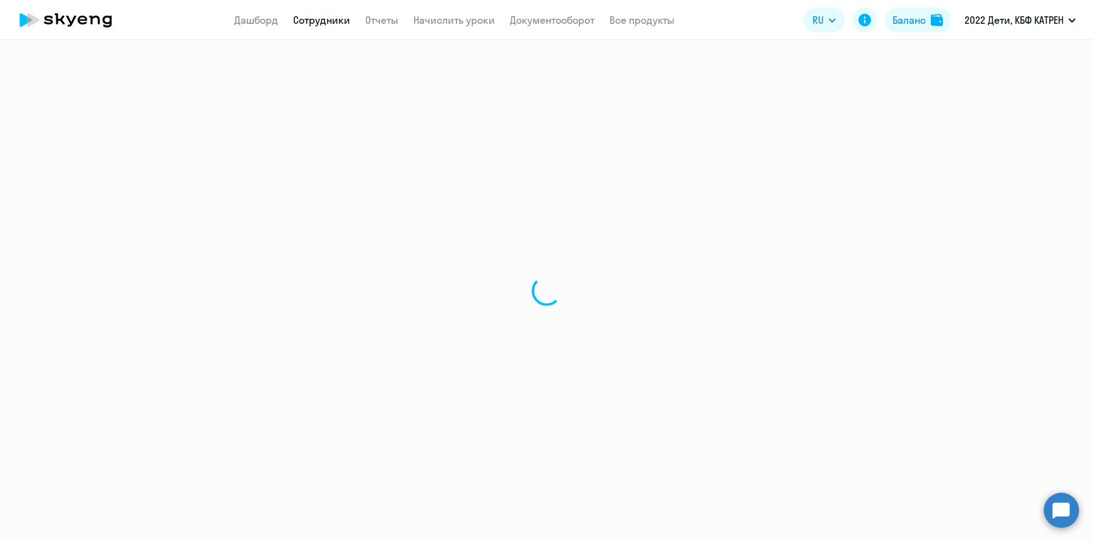
select select "30"
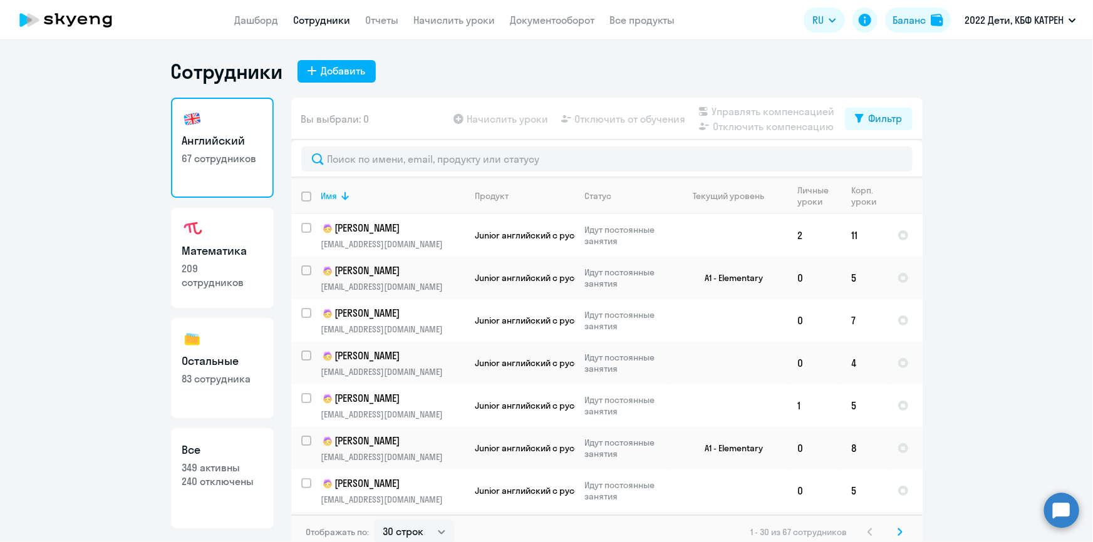
click at [244, 458] on link "Все 349 активны 240 отключены" at bounding box center [222, 478] width 103 height 100
select select "30"
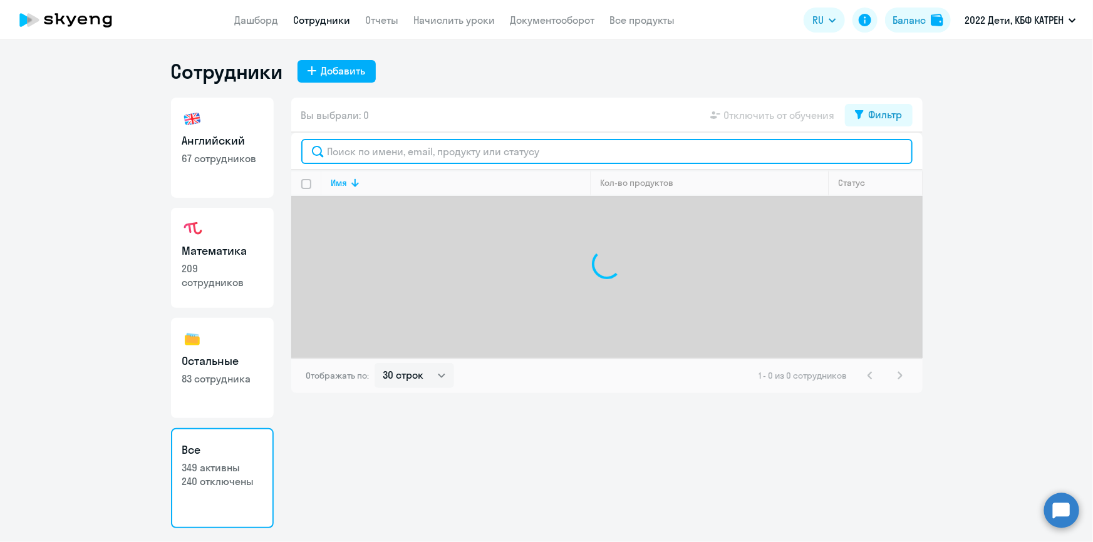
click at [357, 153] on input "text" at bounding box center [606, 151] width 611 height 25
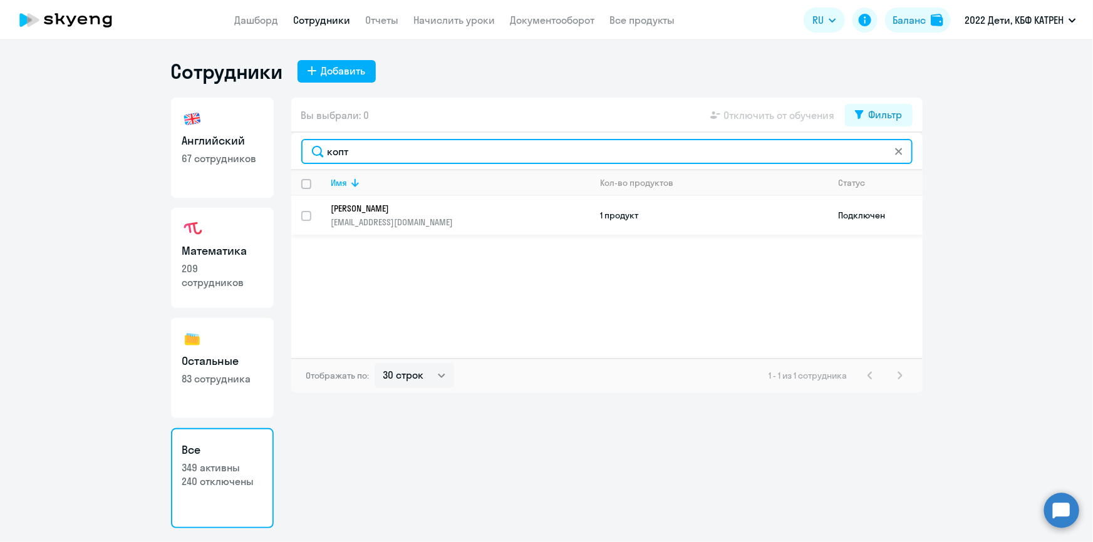
type input "копт"
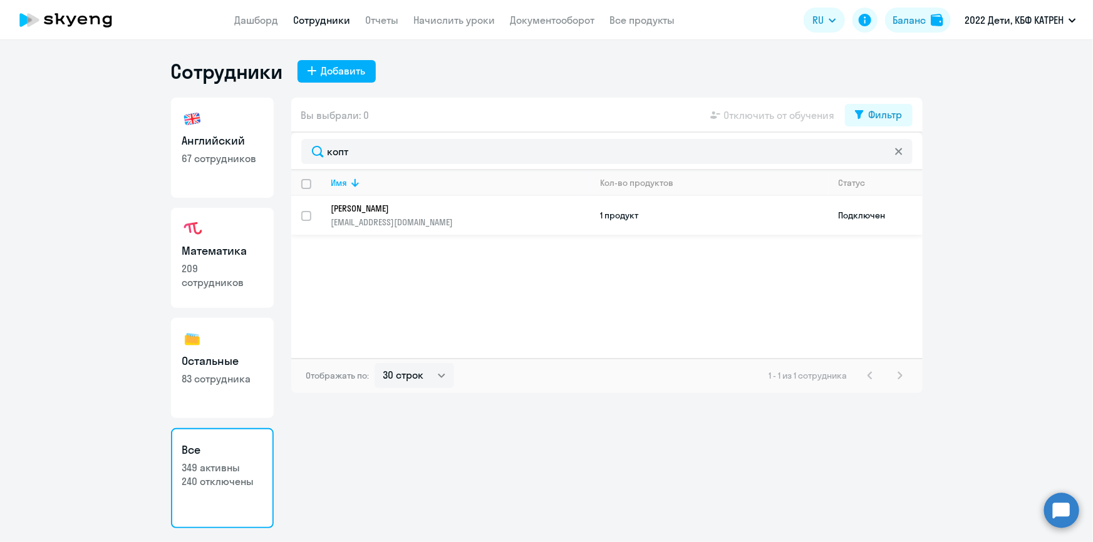
click at [392, 207] on p "[PERSON_NAME]" at bounding box center [452, 208] width 242 height 11
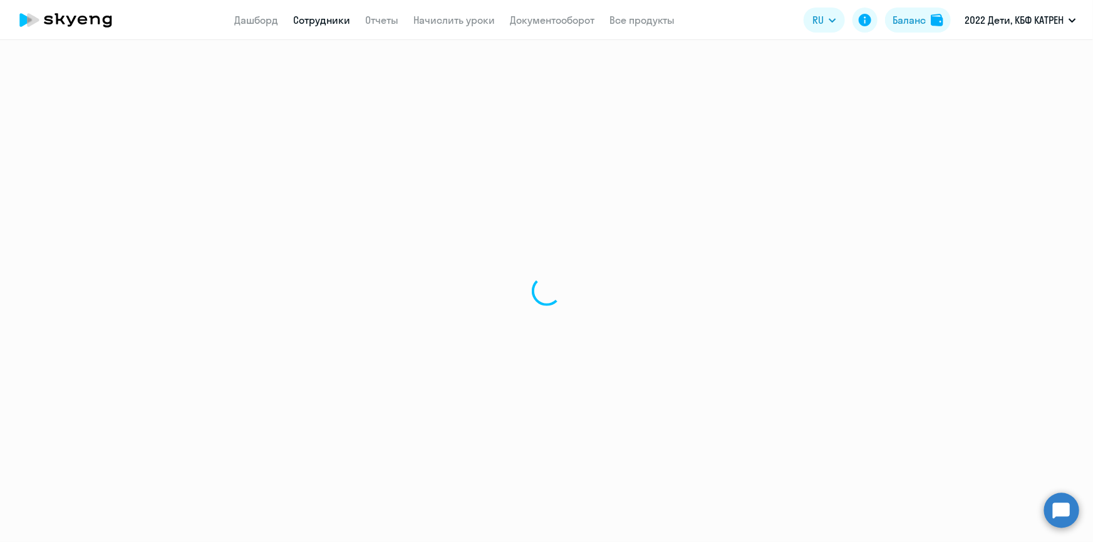
select select "english"
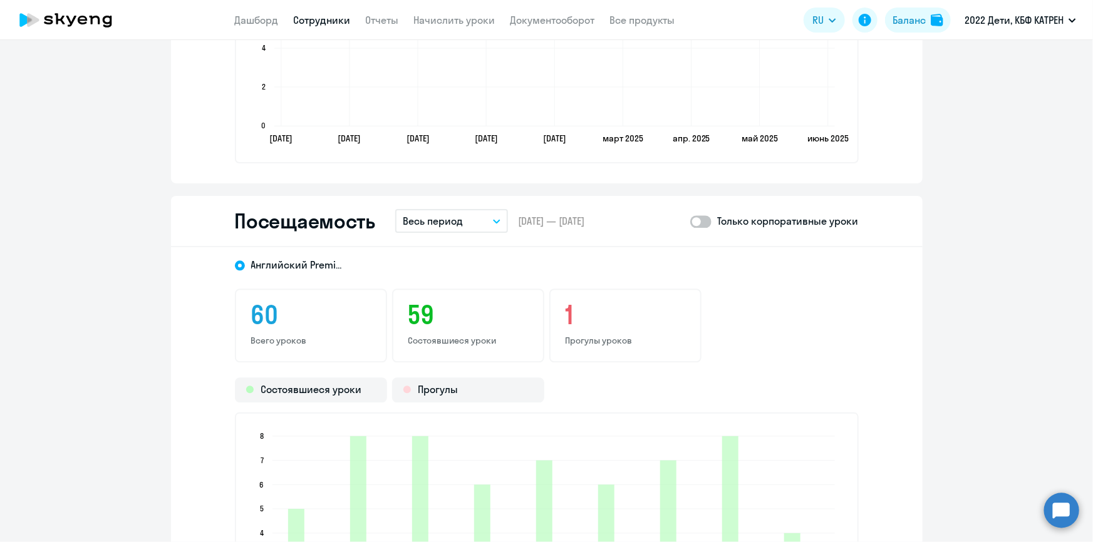
scroll to position [1707, 0]
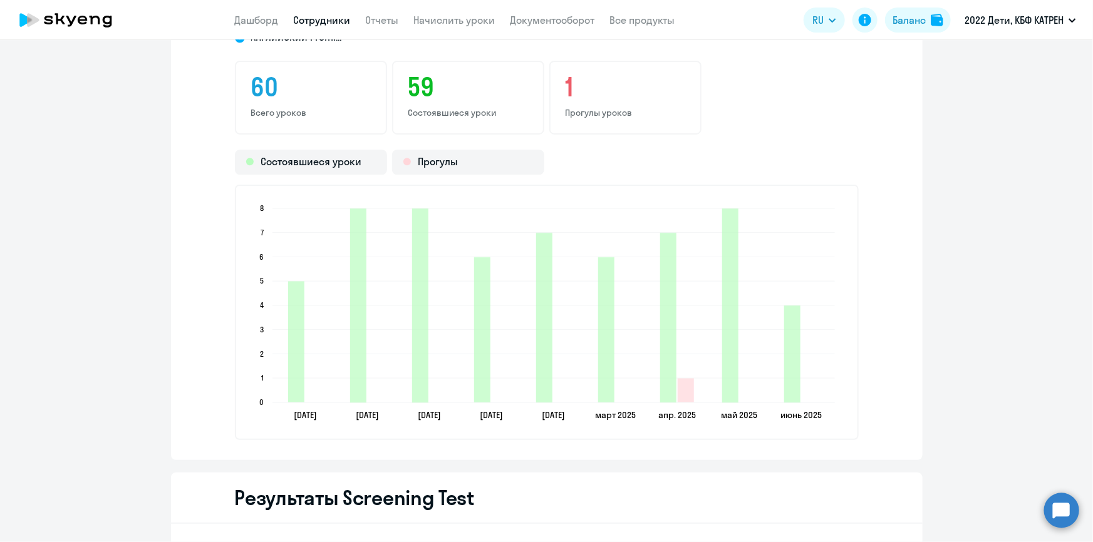
click at [309, 24] on link "Сотрудники" at bounding box center [322, 20] width 57 height 13
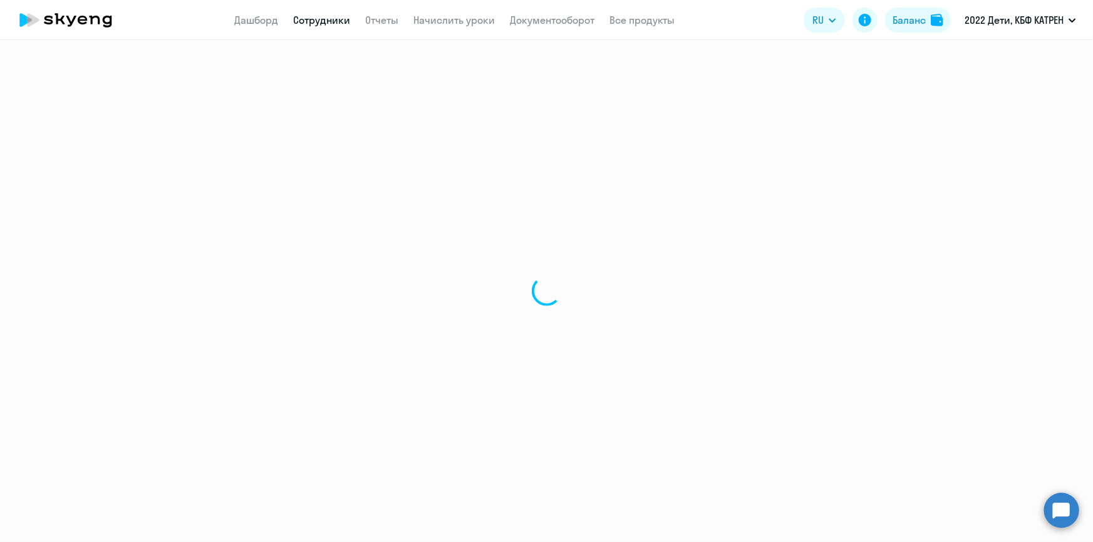
select select "30"
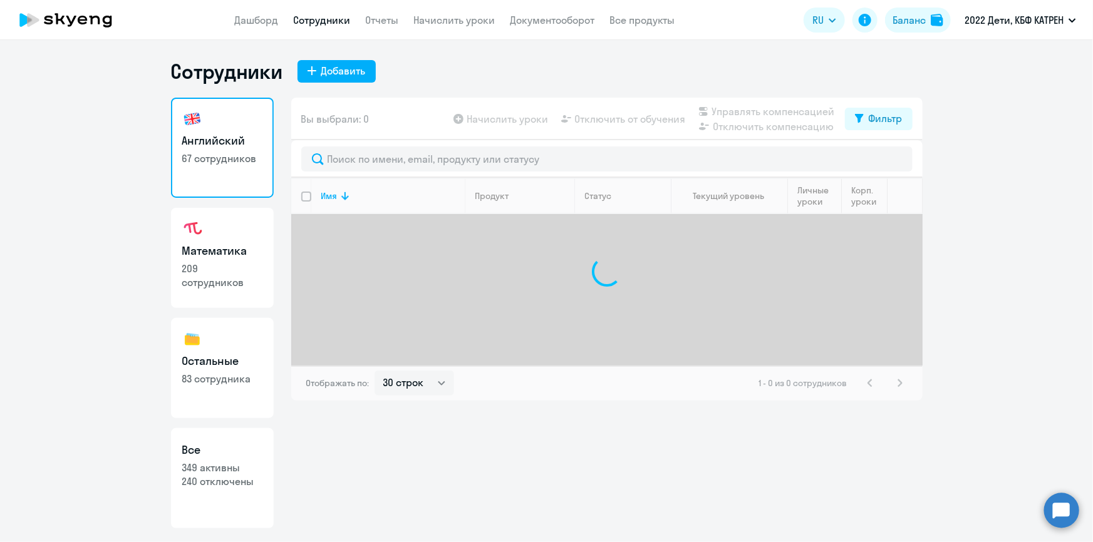
click at [231, 475] on p "240 отключены" at bounding box center [222, 482] width 80 height 14
select select "30"
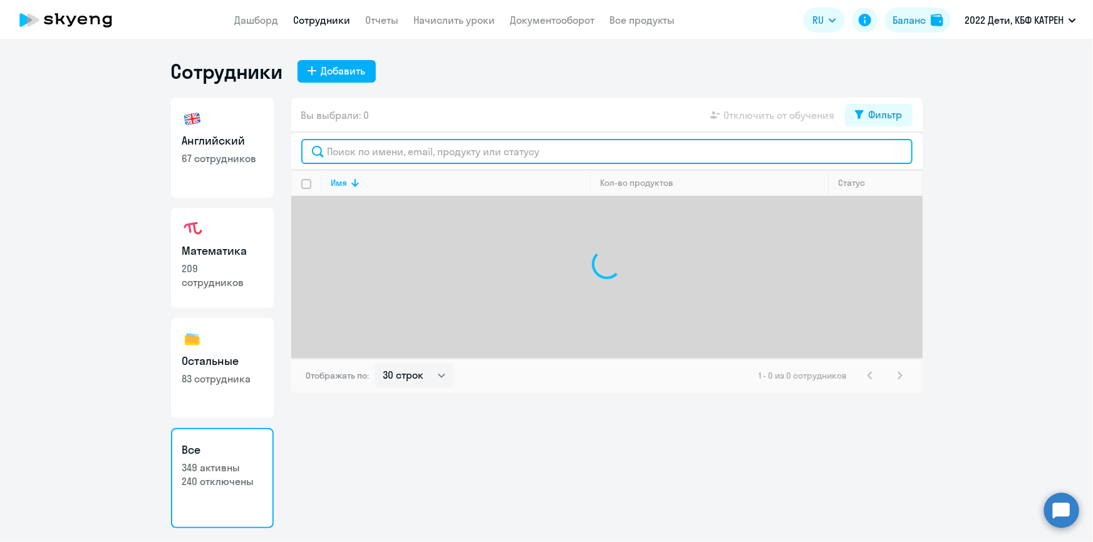
click at [391, 150] on input "text" at bounding box center [606, 151] width 611 height 25
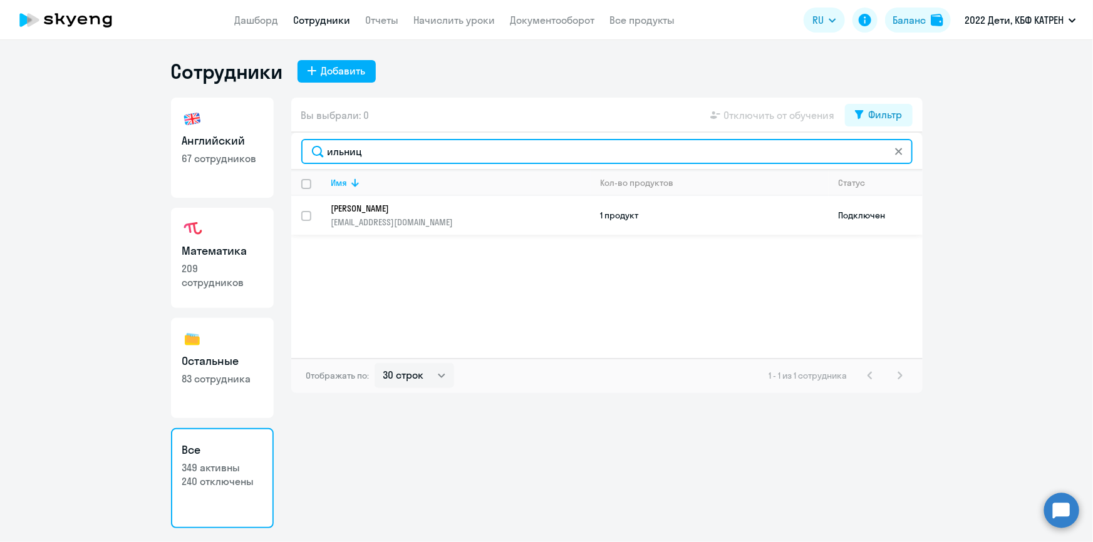
type input "ильниц"
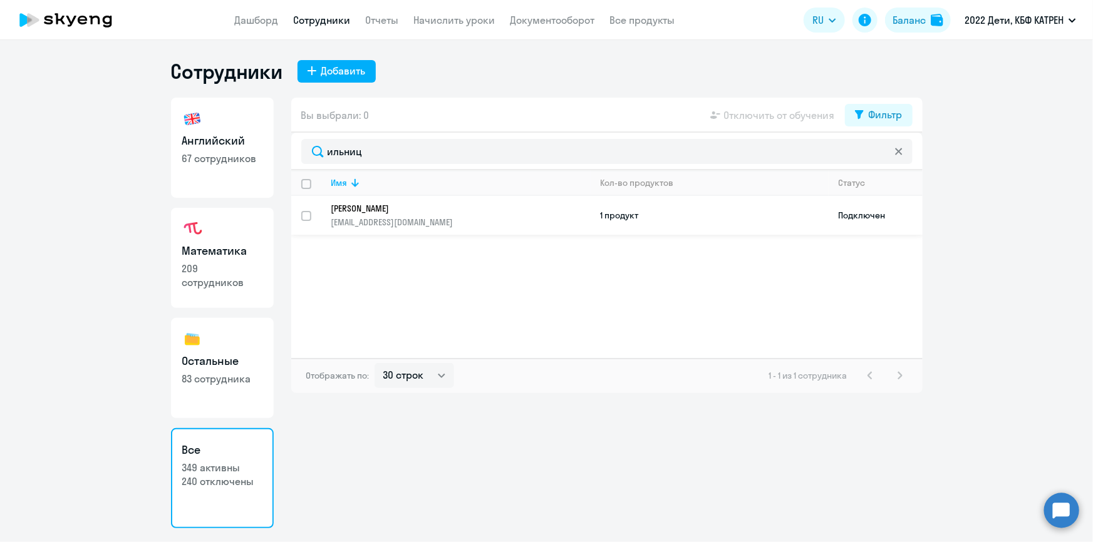
click at [304, 215] on input "select row 15921881" at bounding box center [313, 223] width 25 height 25
checkbox input "true"
click at [451, 210] on p "Ильницкая Регина Степановна" at bounding box center [452, 208] width 242 height 11
select select "math"
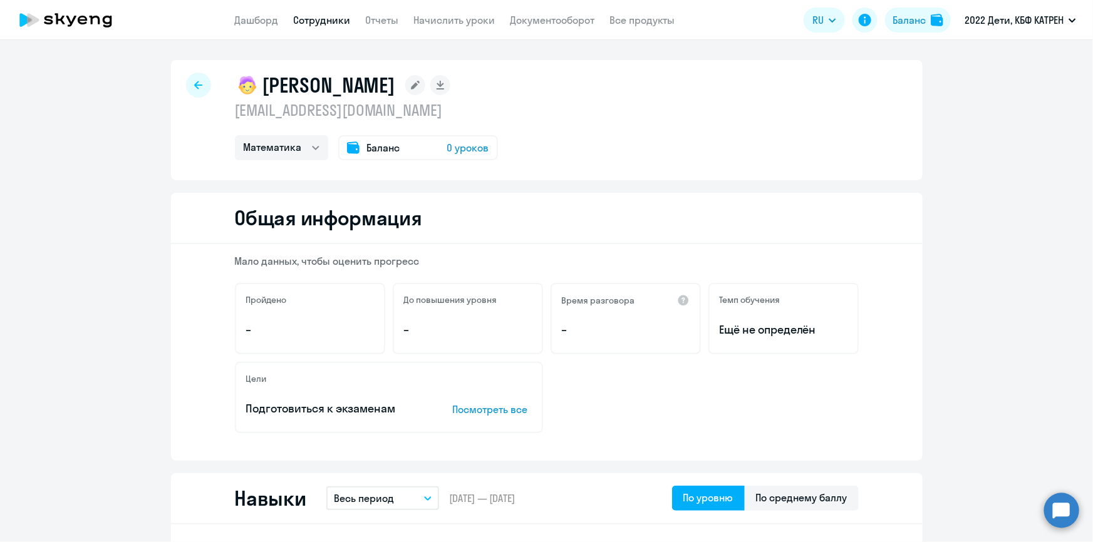
click at [319, 22] on link "Сотрудники" at bounding box center [322, 20] width 57 height 13
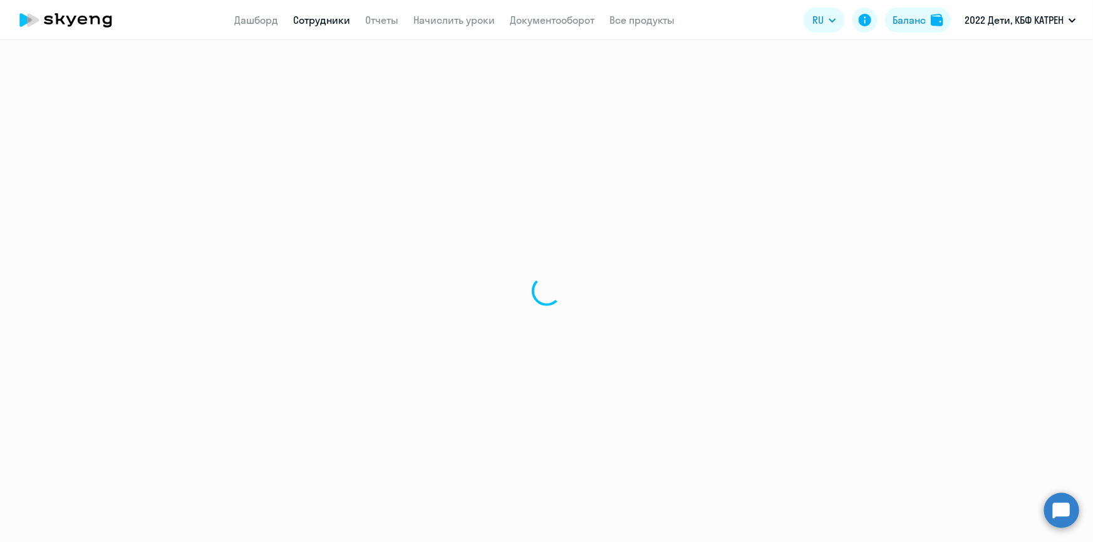
select select "30"
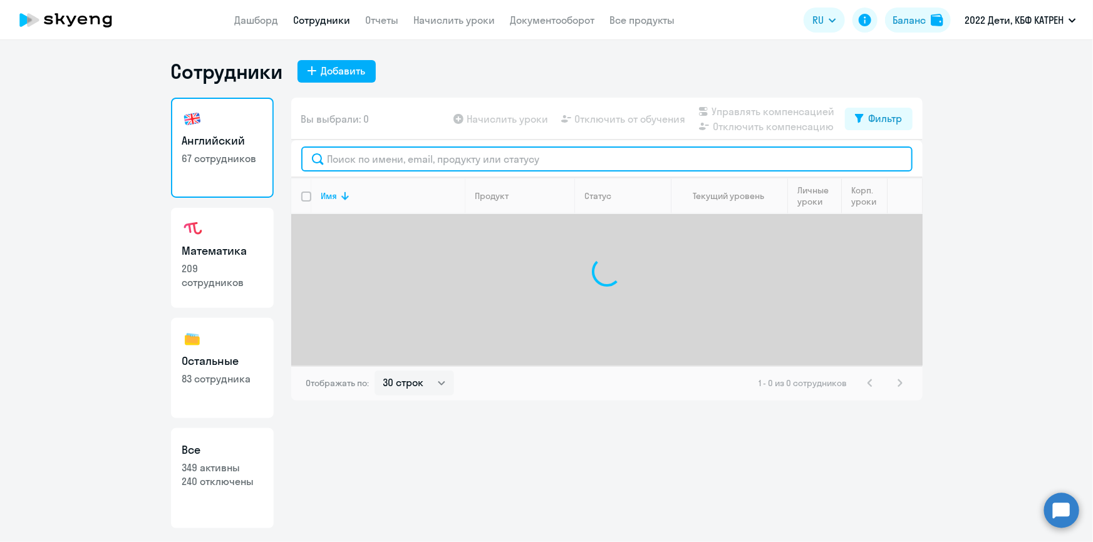
click at [346, 163] on input "text" at bounding box center [606, 159] width 611 height 25
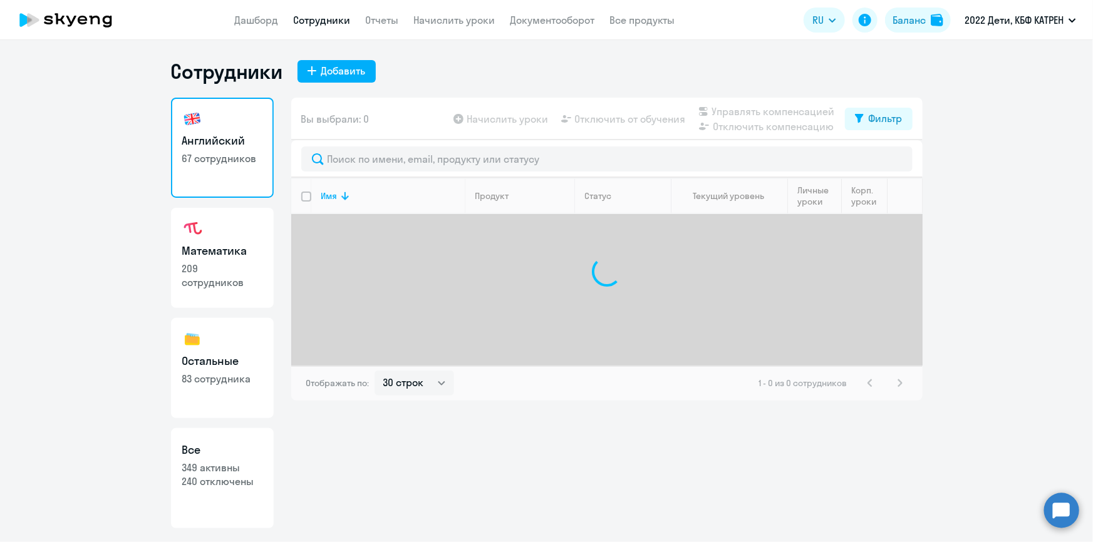
click at [230, 470] on p "349 активны" at bounding box center [222, 468] width 80 height 14
select select "30"
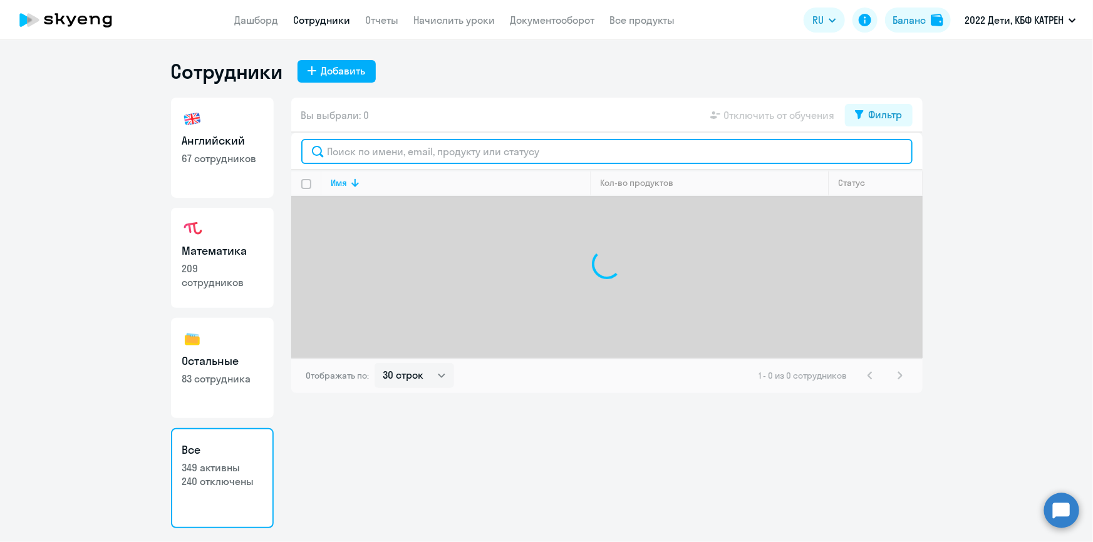
click at [341, 155] on input "text" at bounding box center [606, 151] width 611 height 25
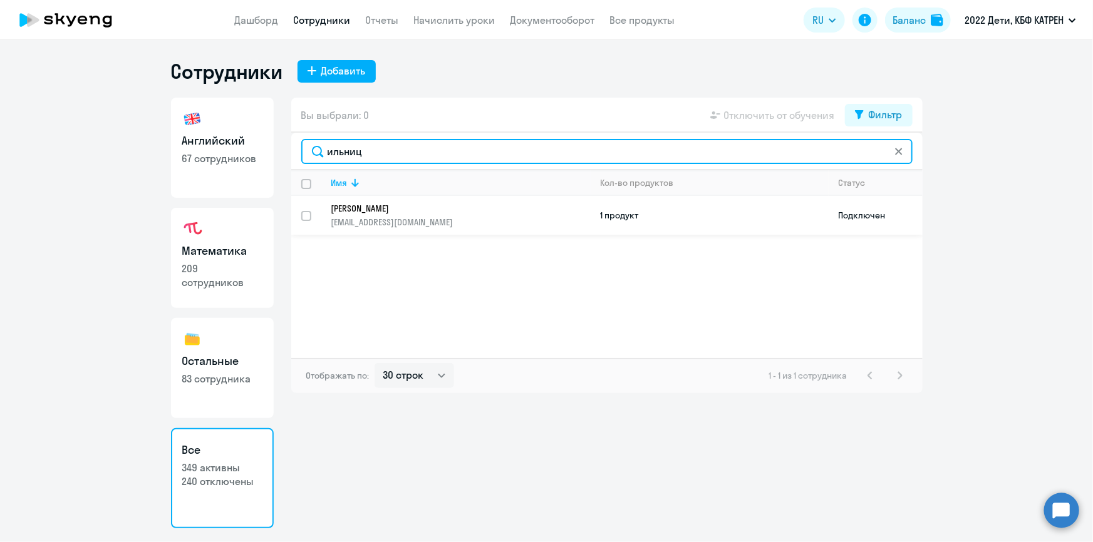
type input "ильниц"
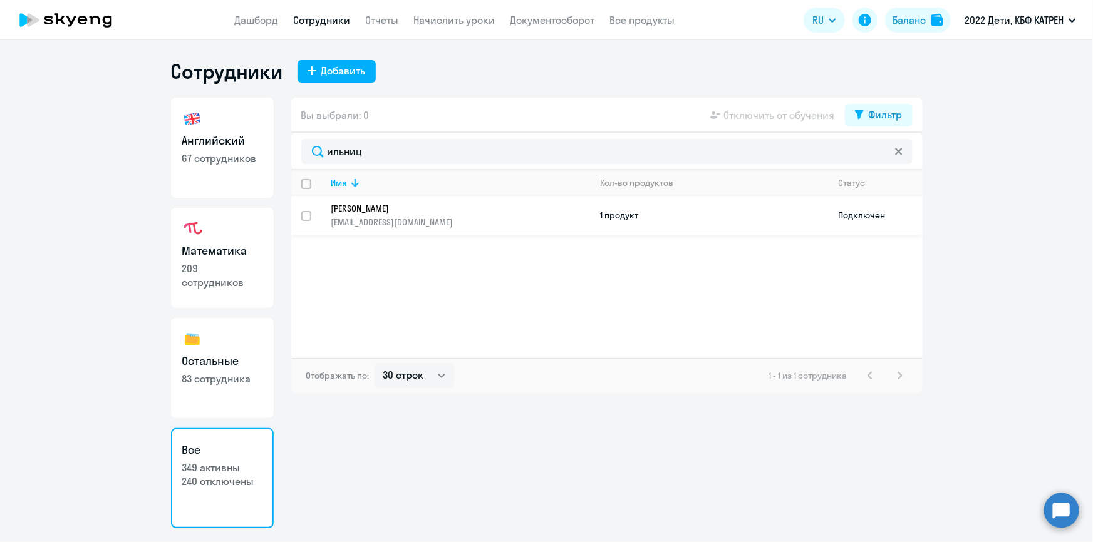
click at [306, 213] on input "select row 15921881" at bounding box center [313, 223] width 25 height 25
checkbox input "true"
click at [801, 112] on span "Отключить от обучения" at bounding box center [779, 115] width 111 height 15
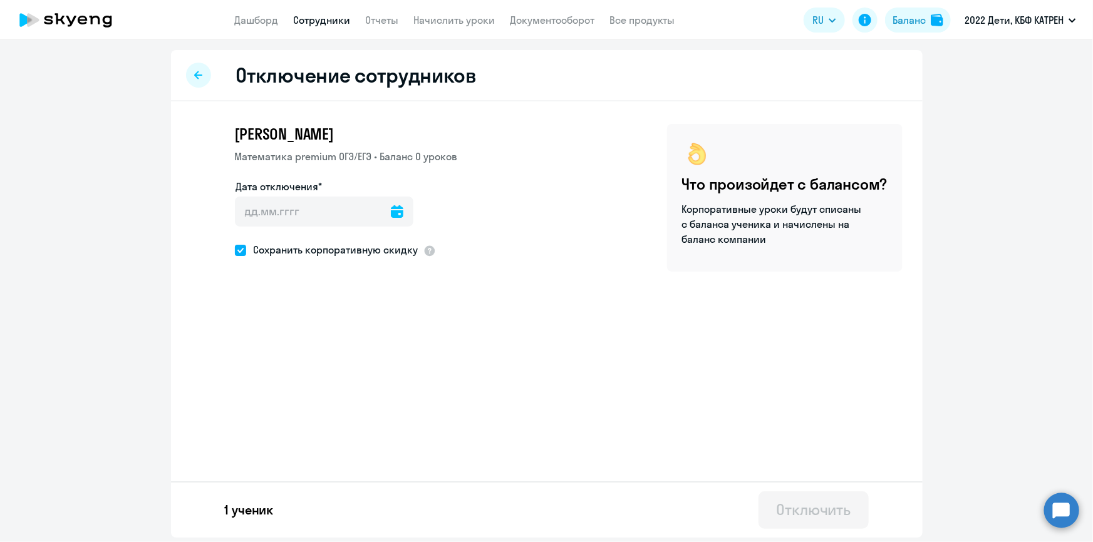
click at [391, 211] on icon at bounding box center [397, 211] width 13 height 13
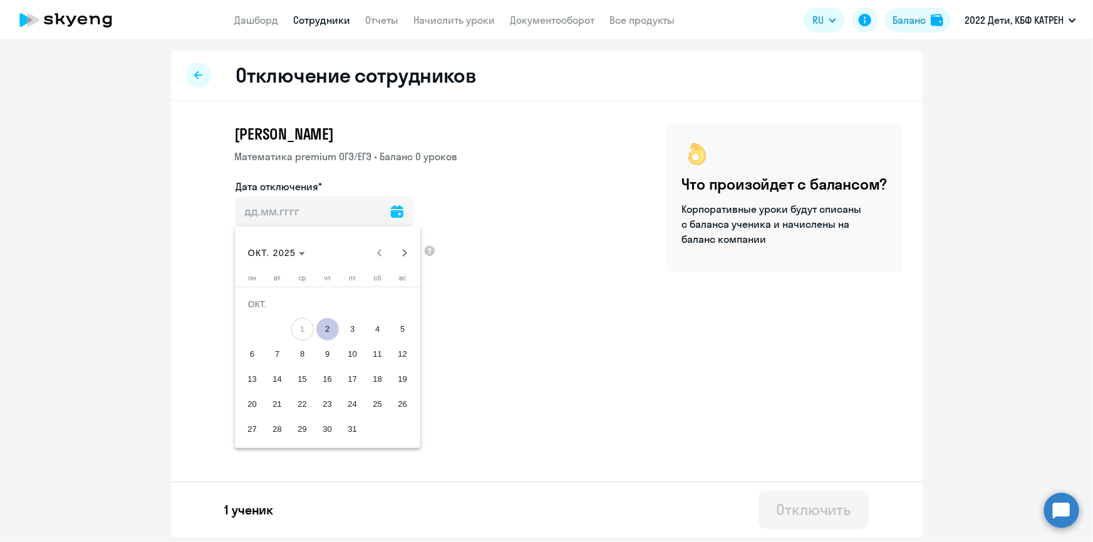
click at [325, 331] on span "2" at bounding box center [327, 329] width 23 height 23
type input "02.10.2025"
type input "2.10.2025"
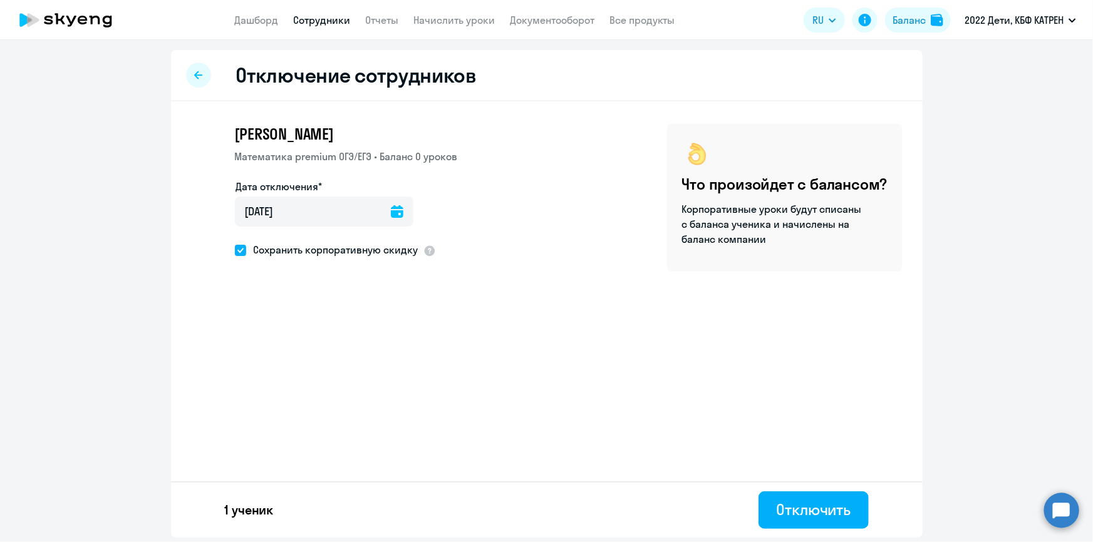
click at [244, 247] on span at bounding box center [240, 250] width 11 height 11
click at [235, 250] on input "Сохранить корпоративную скидку" at bounding box center [234, 250] width 1 height 1
checkbox input "false"
click at [810, 517] on div "Отключить" at bounding box center [813, 510] width 75 height 20
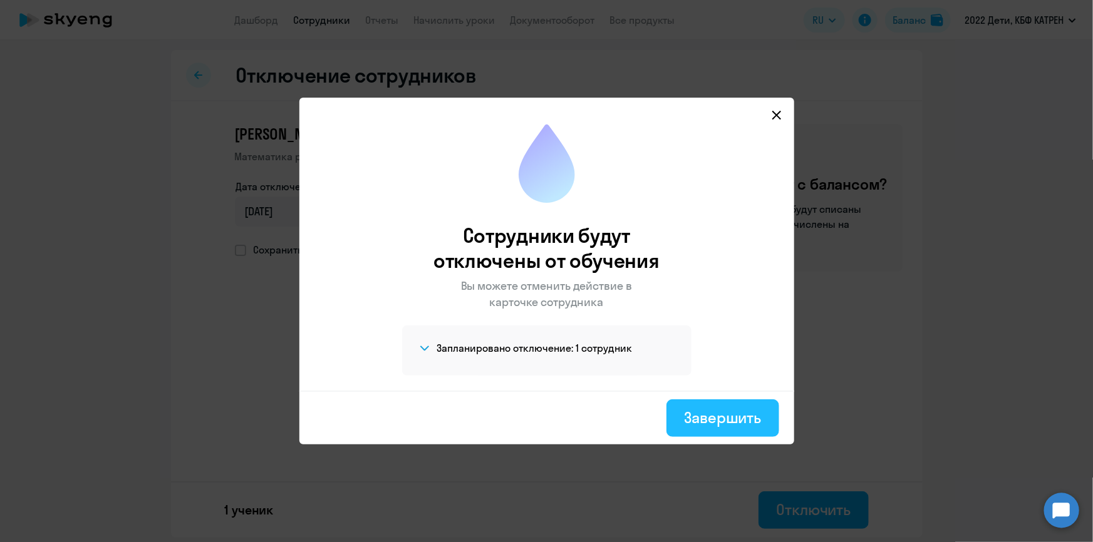
click at [719, 421] on div "Завершить" at bounding box center [722, 418] width 77 height 20
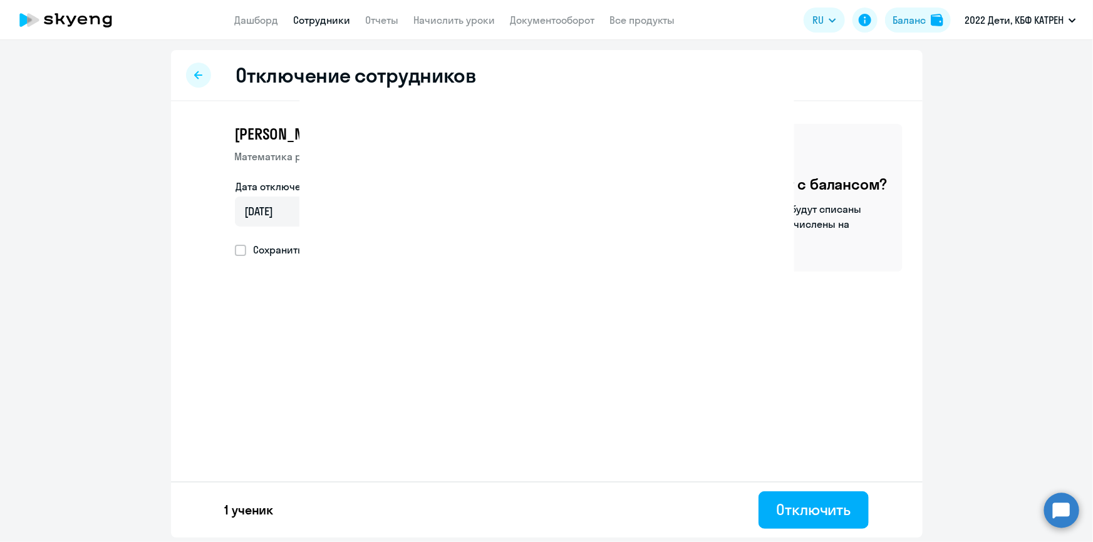
select select "30"
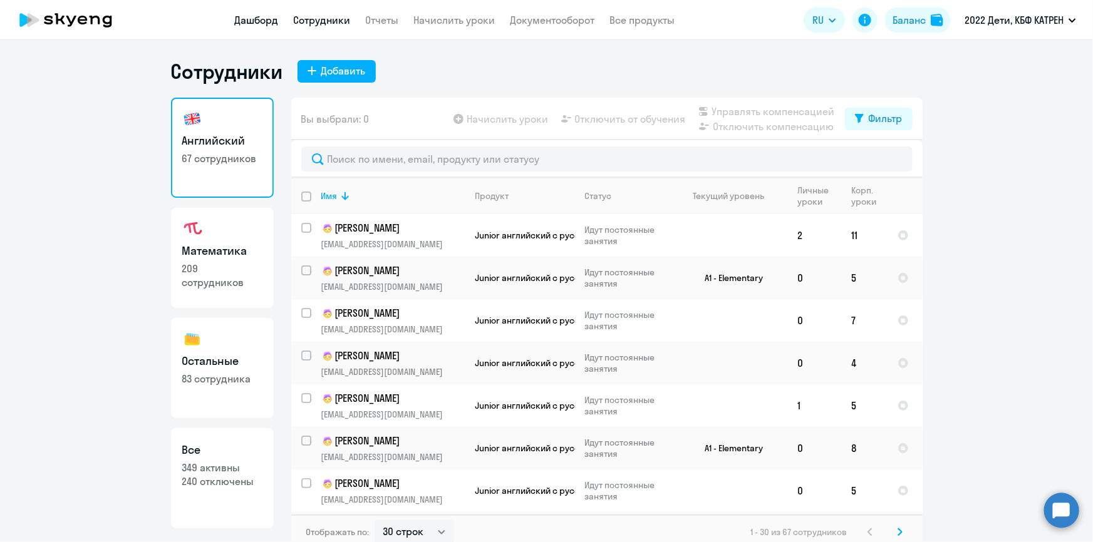
click at [248, 15] on link "Дашборд" at bounding box center [257, 20] width 44 height 13
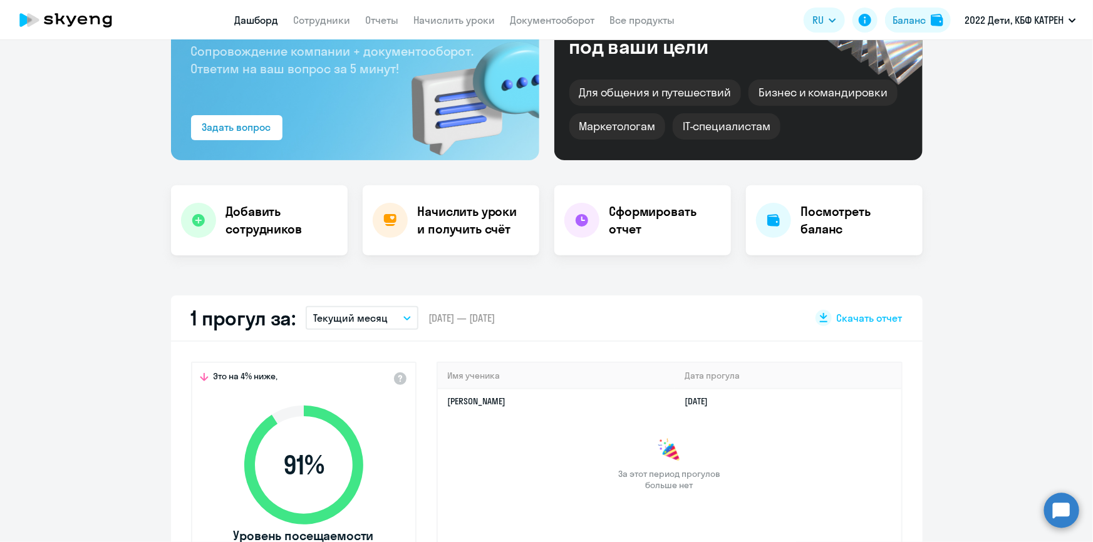
scroll to position [113, 0]
select select "30"
click at [333, 9] on app-header "Дашборд Сотрудники Отчеты Начислить уроки Документооборот Все продукты Дашборд …" at bounding box center [546, 20] width 1093 height 40
click at [335, 16] on link "Сотрудники" at bounding box center [322, 20] width 57 height 13
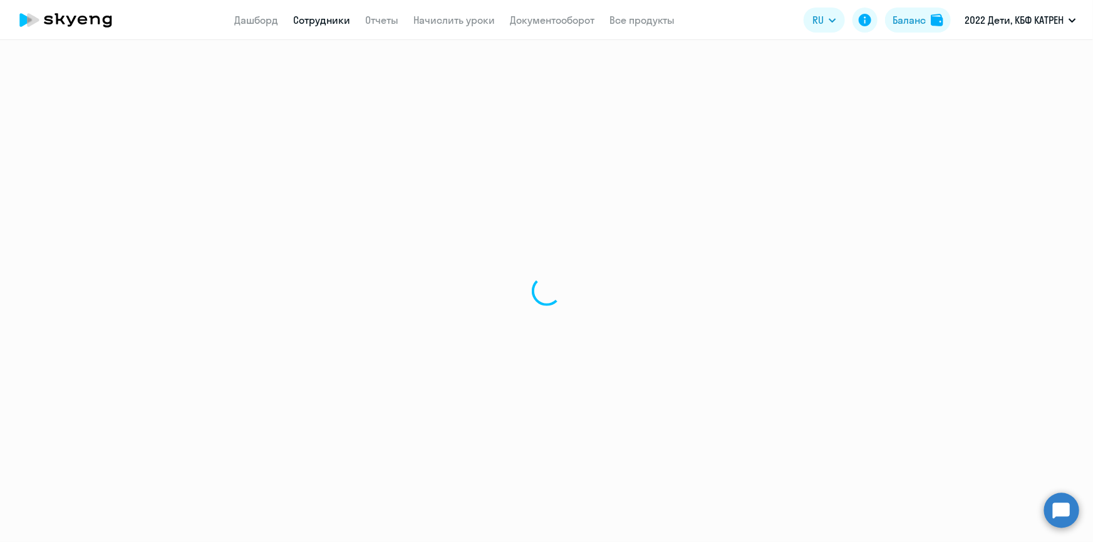
select select "30"
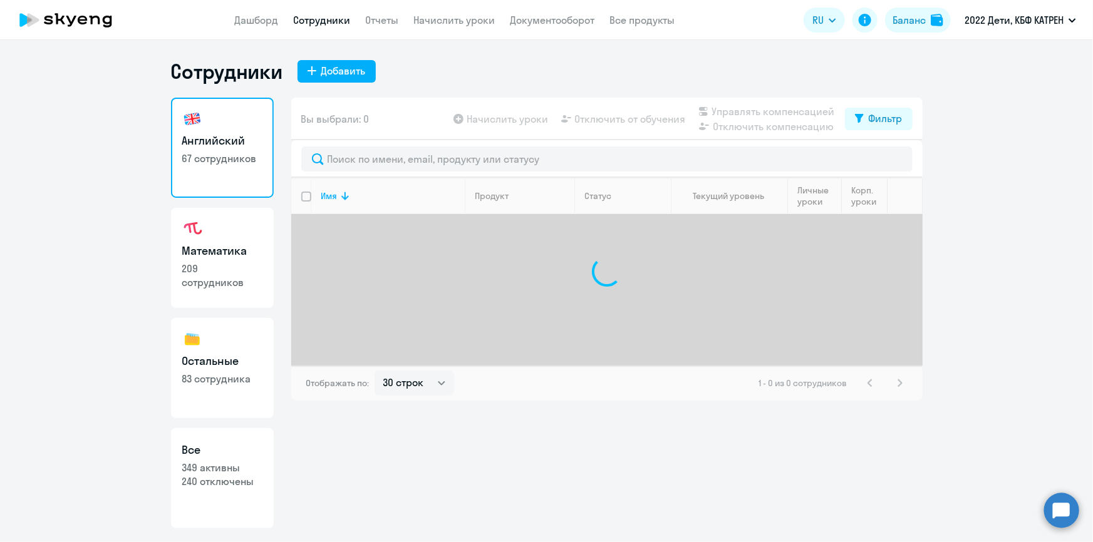
drag, startPoint x: 215, startPoint y: 476, endPoint x: 226, endPoint y: 455, distance: 23.5
click at [215, 475] on p "240 отключены" at bounding box center [222, 482] width 80 height 14
select select "30"
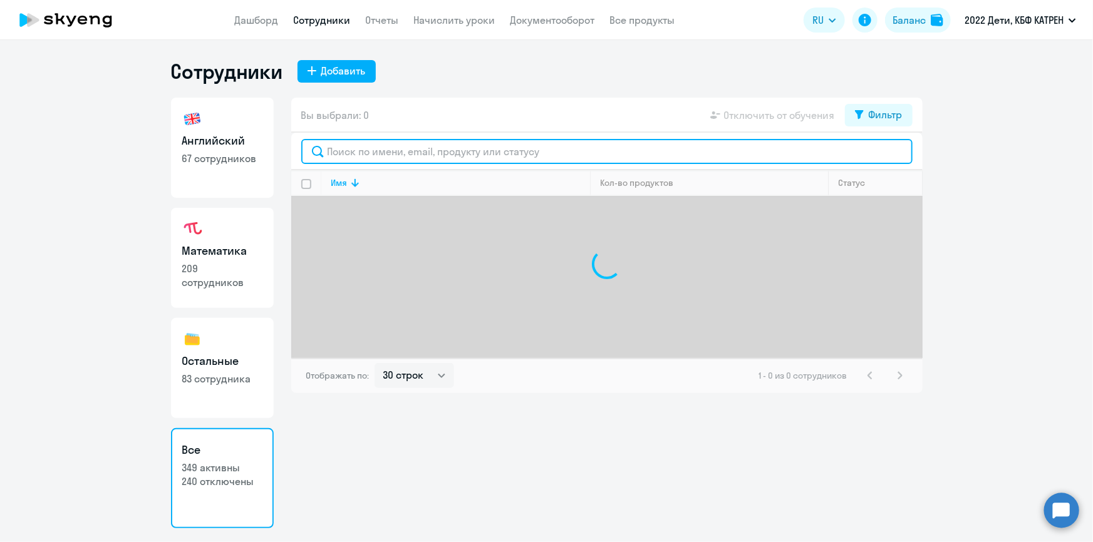
click at [388, 146] on input "text" at bounding box center [606, 151] width 611 height 25
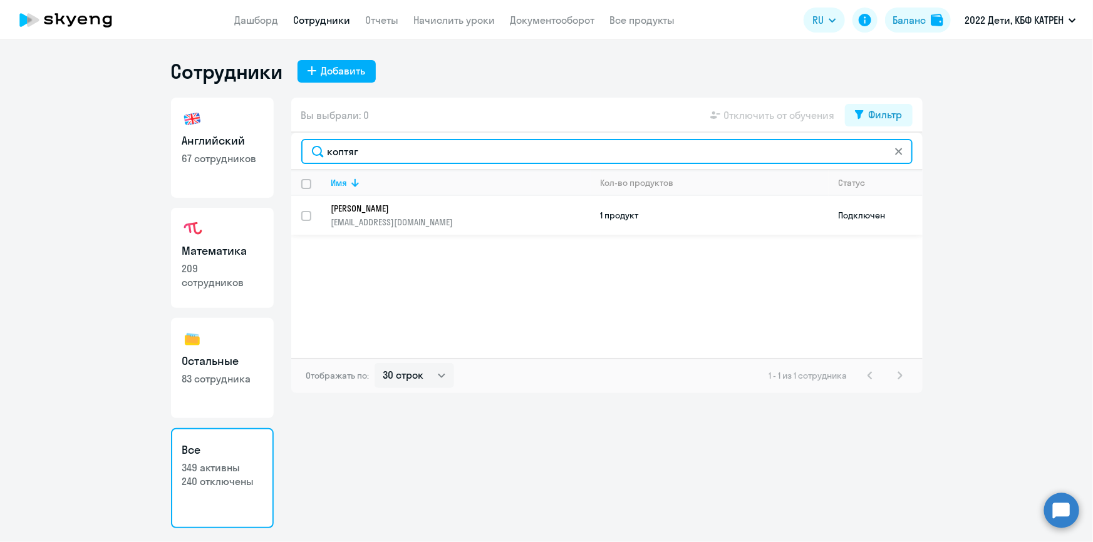
type input "коптяг"
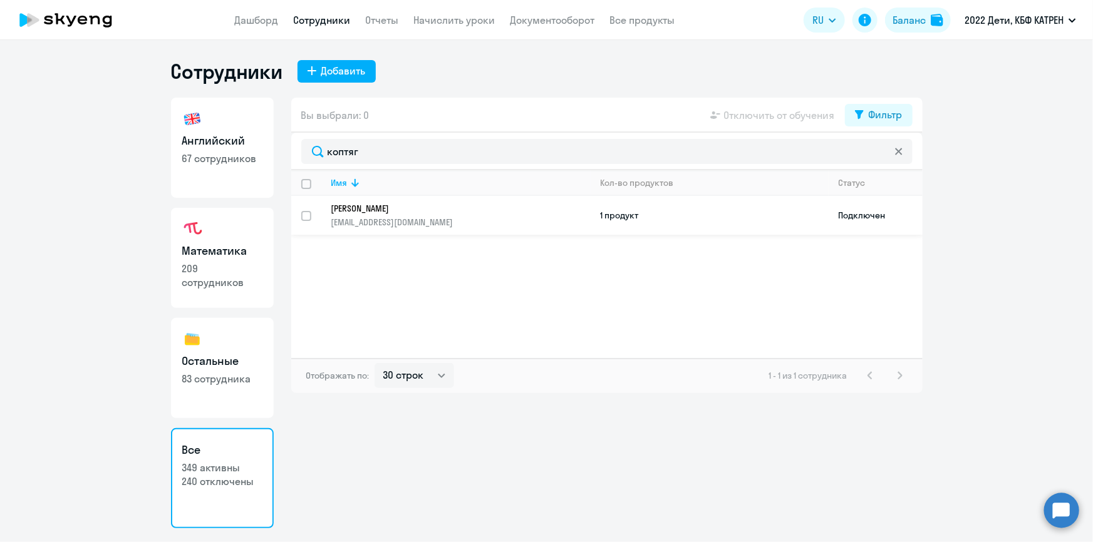
click at [373, 217] on p "[EMAIL_ADDRESS][DOMAIN_NAME]" at bounding box center [460, 222] width 259 height 11
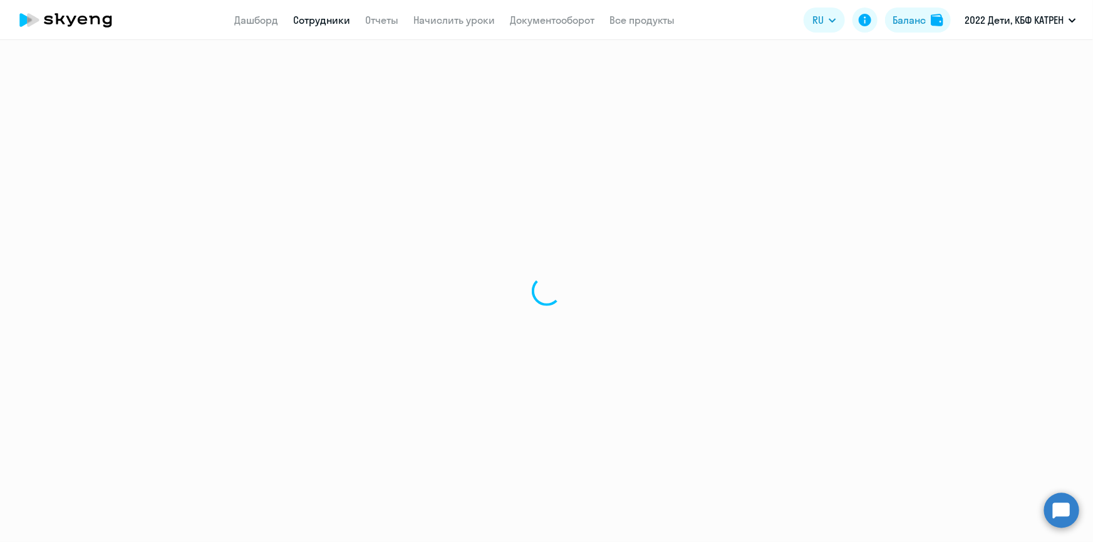
select select "english"
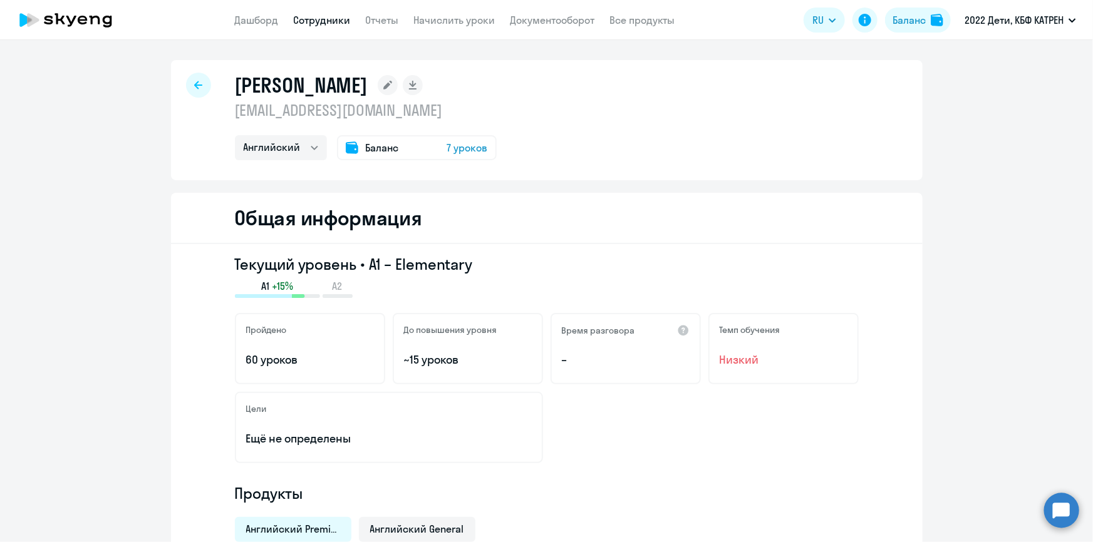
click at [460, 143] on span "7 уроков" at bounding box center [467, 147] width 41 height 15
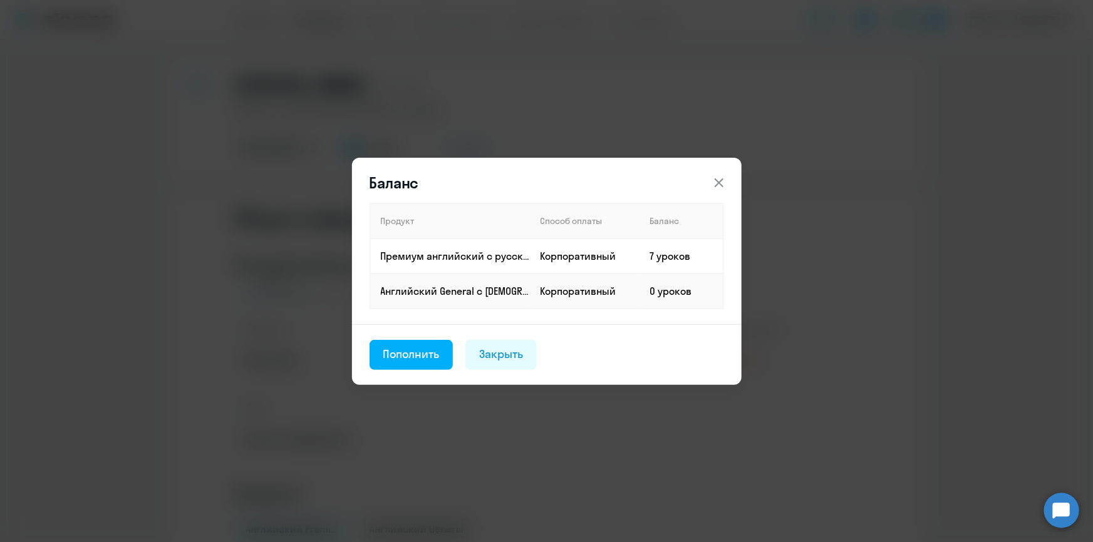
click at [717, 182] on icon at bounding box center [718, 182] width 9 height 9
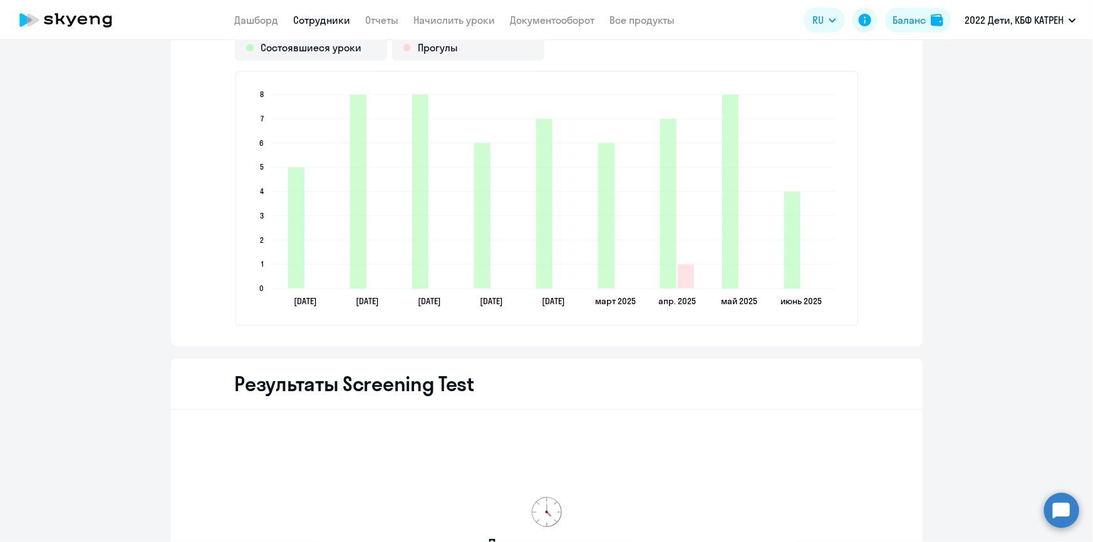
scroll to position [1878, 0]
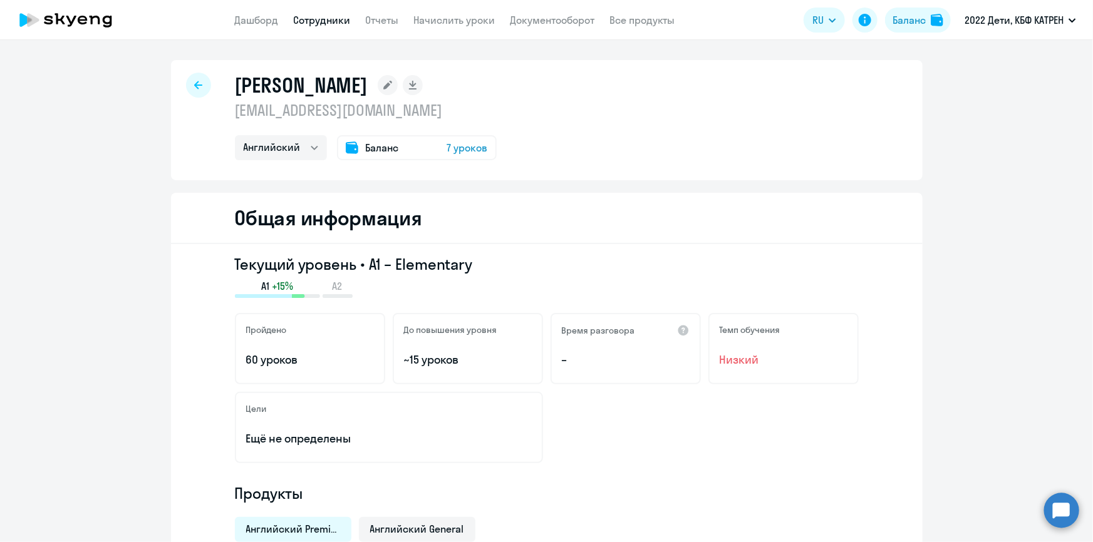
select select "30"
